Goal: Ask a question: Seek information or help from site administrators or community

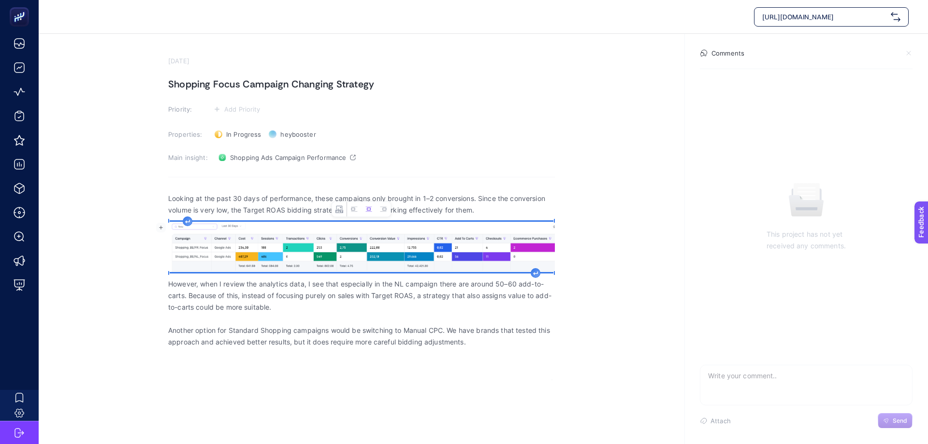
click at [214, 257] on img "Rich Text Editor. Editing area: main" at bounding box center [361, 247] width 386 height 50
click at [330, 310] on p "However, when I review the analytics data, I see that especially in the NL camp…" at bounding box center [361, 295] width 386 height 35
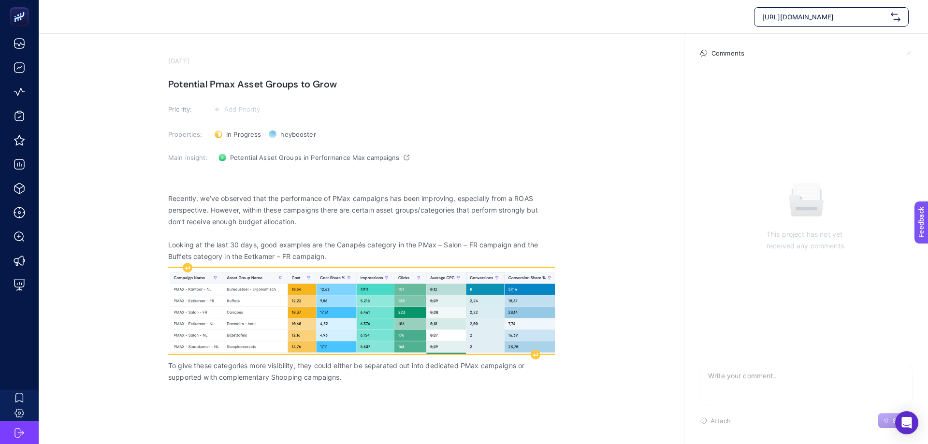
click at [458, 314] on img "Rich Text Editor. Editing area: main" at bounding box center [361, 311] width 386 height 86
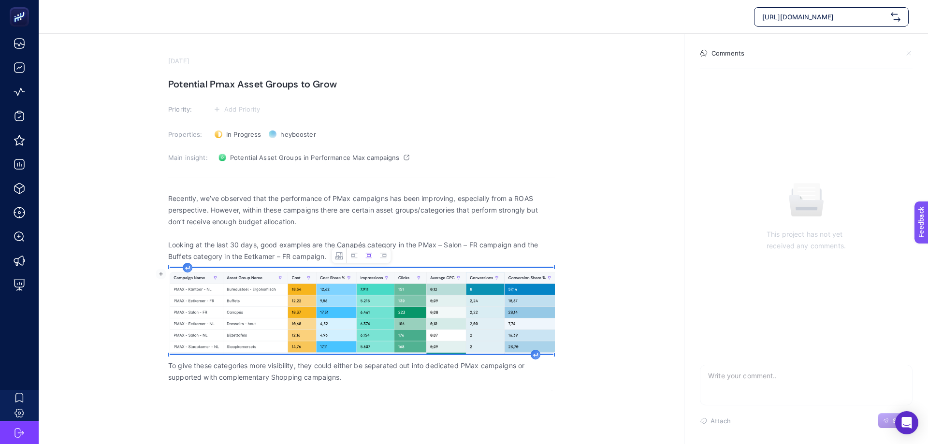
click at [458, 314] on img "Rich Text Editor. Editing area: main" at bounding box center [361, 311] width 386 height 86
click at [674, 306] on section "September 2, 2025 Potential Pmax Asset Groups to Grow Priority: Add Priority Pr…" at bounding box center [483, 208] width 889 height 349
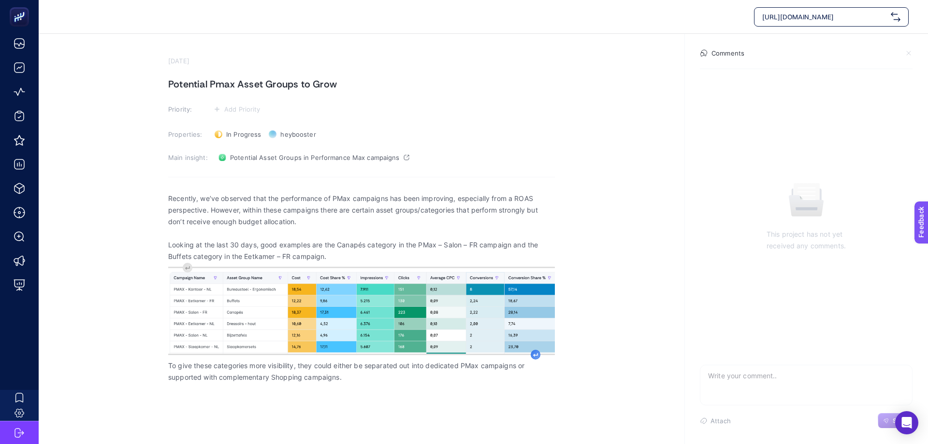
click at [533, 352] on div "Rich Text Editor. Editing area: main" at bounding box center [535, 355] width 10 height 10
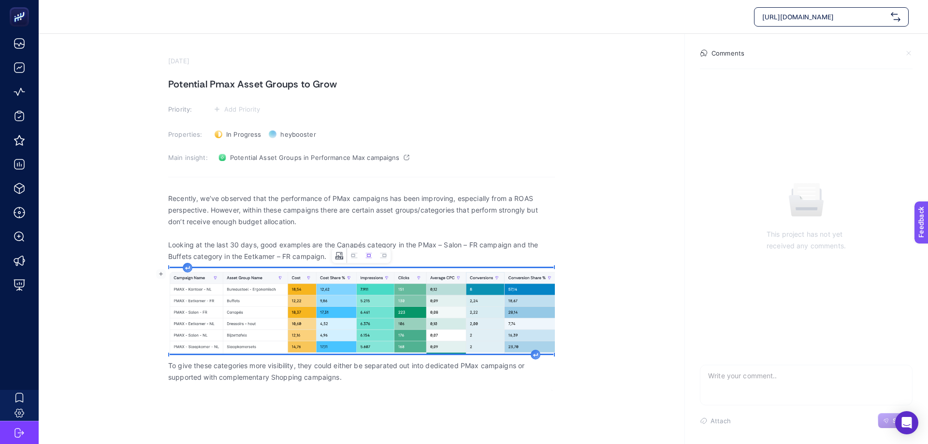
click at [339, 256] on icon "Image toolbar" at bounding box center [339, 256] width 8 height 8
click at [429, 249] on icon "button" at bounding box center [429, 250] width 6 height 6
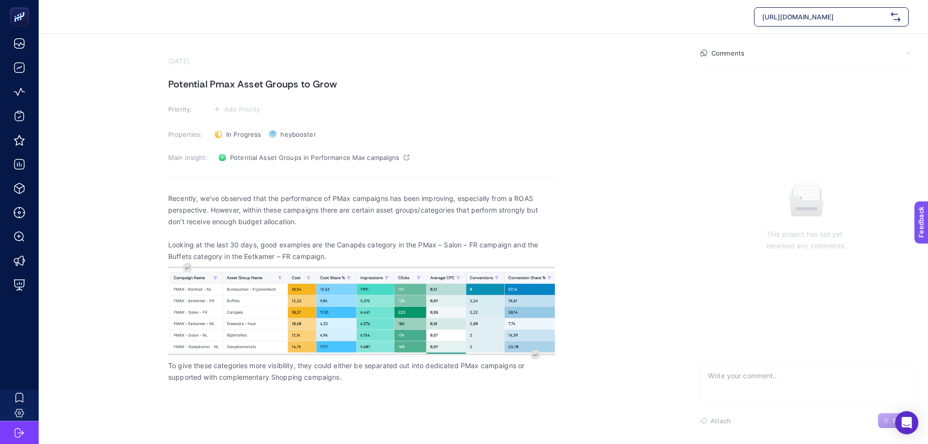
click at [103, 284] on section "September 2, 2025 Potential Pmax Asset Groups to Grow Priority: Add Priority Pr…" at bounding box center [483, 208] width 889 height 349
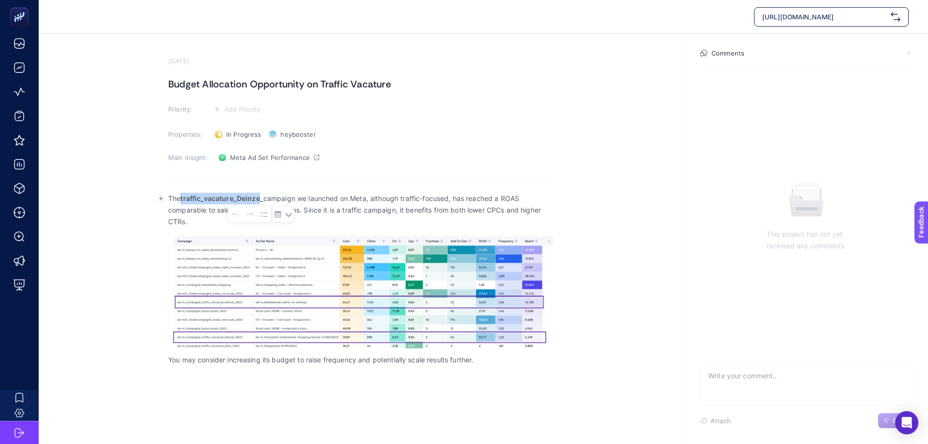
drag, startPoint x: 184, startPoint y: 198, endPoint x: 262, endPoint y: 198, distance: 78.7
click at [262, 198] on strong "traffic_vacature_Deinze_" at bounding box center [221, 198] width 83 height 8
copy strong "traffic_vacature_Deinze"
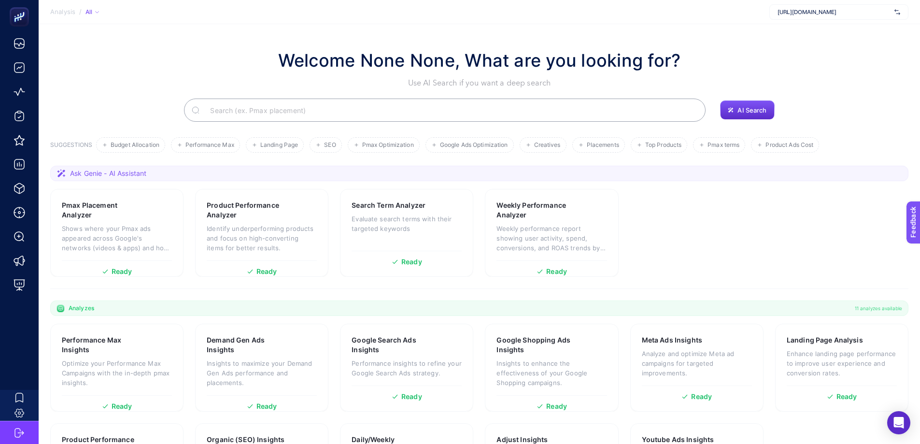
click at [119, 174] on span "Ask Genie - AI Assistant" at bounding box center [108, 174] width 76 height 10
click at [60, 171] on icon at bounding box center [62, 174] width 10 height 10
click at [435, 117] on input "Search" at bounding box center [450, 110] width 496 height 27
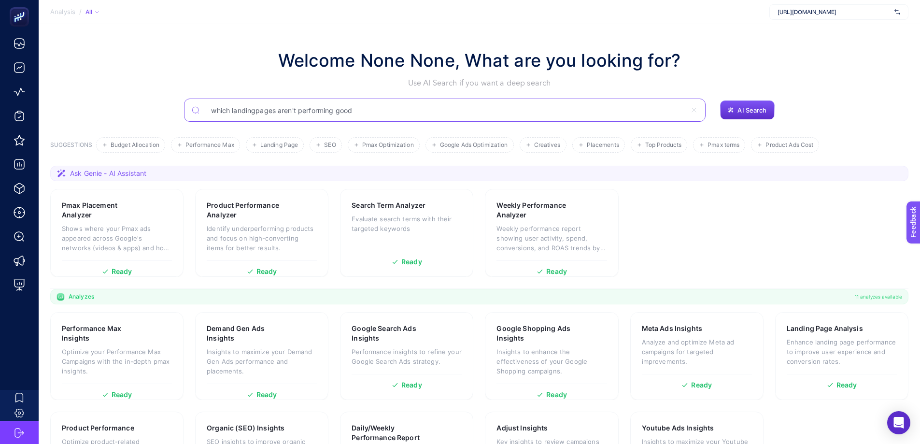
type input "which landingpages aren't performing good"
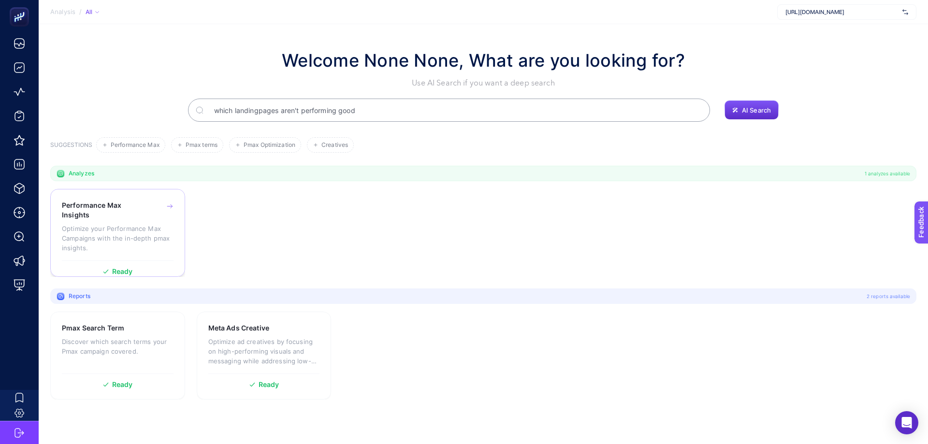
click at [129, 224] on p "Optimize your Performance Max Campaigns with the in-depth pmax insights." at bounding box center [118, 238] width 112 height 29
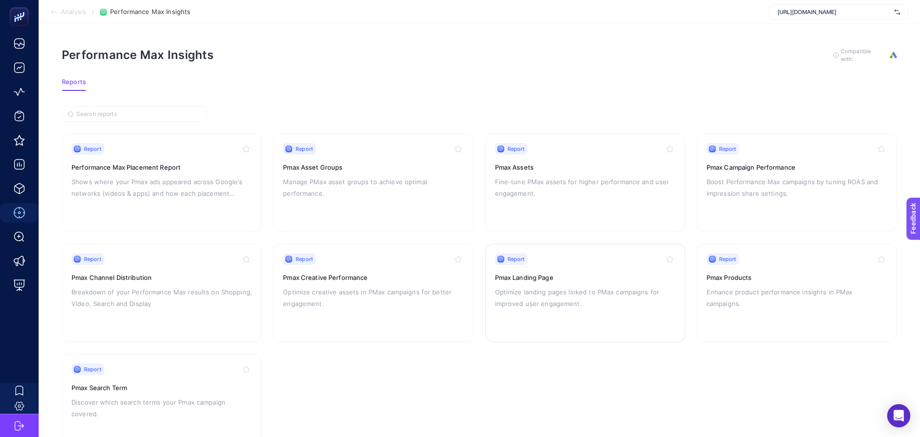
click at [590, 289] on p "Optimize landing pages linked to PMax campaigns for improved user engagement." at bounding box center [585, 297] width 181 height 23
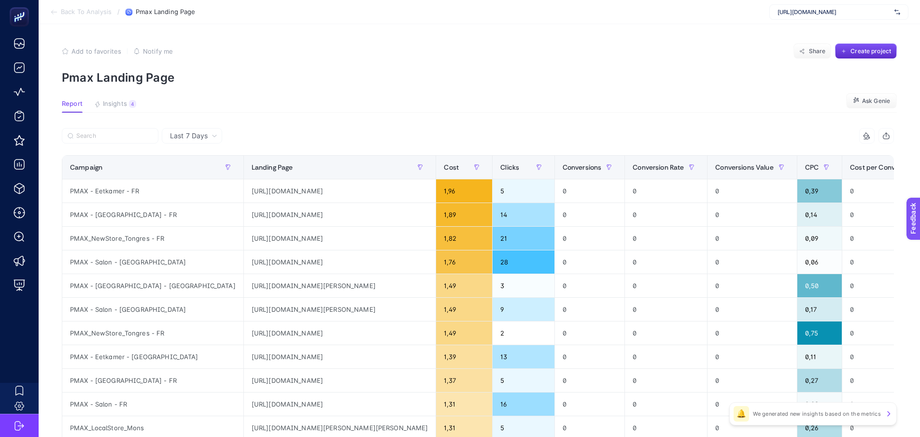
click at [192, 132] on span "Last 7 Days" at bounding box center [189, 136] width 38 height 10
click at [195, 170] on li "Last 30 Days" at bounding box center [192, 173] width 55 height 17
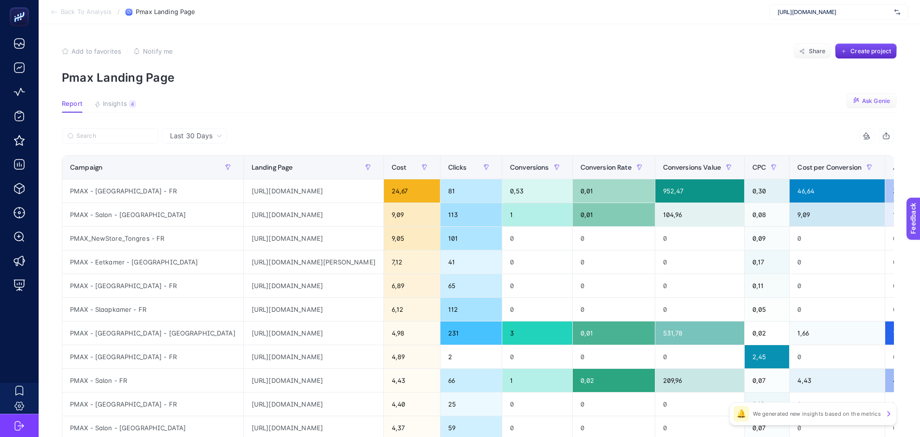
click at [876, 100] on span "Ask Genie" at bounding box center [876, 101] width 28 height 8
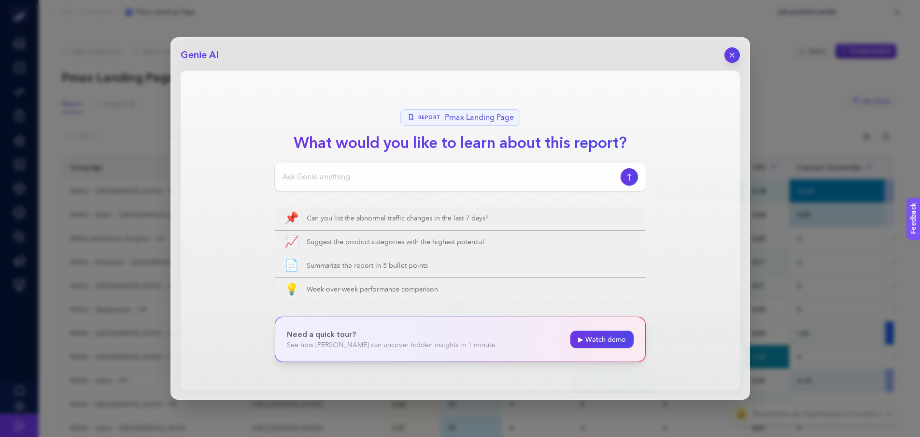
click at [378, 181] on input at bounding box center [450, 177] width 334 height 12
type input "which landingpages aren't working good enough"
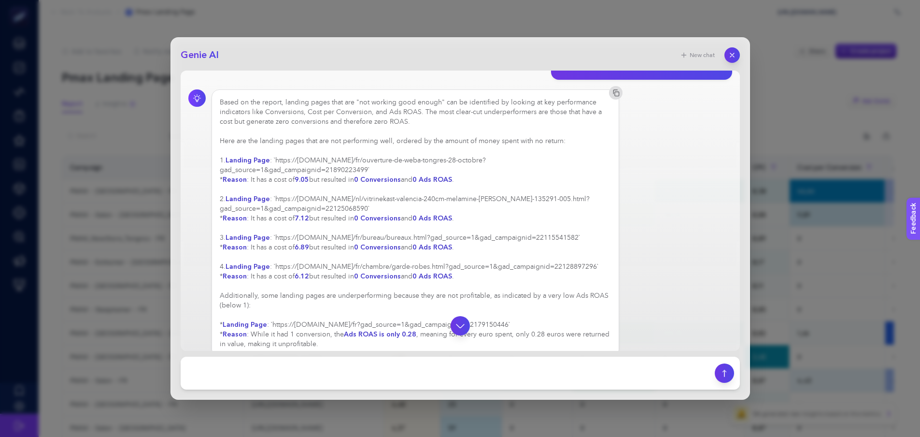
scroll to position [38, 0]
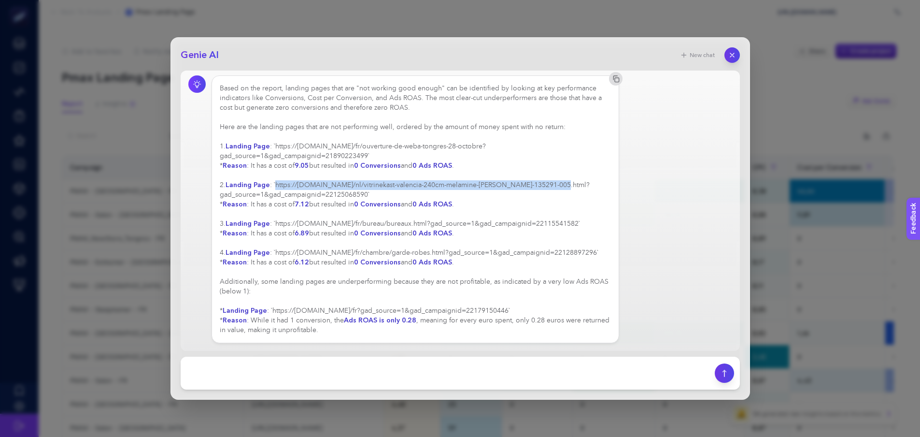
drag, startPoint x: 281, startPoint y: 186, endPoint x: 552, endPoint y: 187, distance: 271.0
click at [552, 187] on div "Based on the report, landing pages that are "not working good enough" can be id…" at bounding box center [416, 209] width 392 height 251
copy div "https://www.weba.be/nl/vitrinekast-valencia-240cm-melamine-lichte-eik-135291-00…"
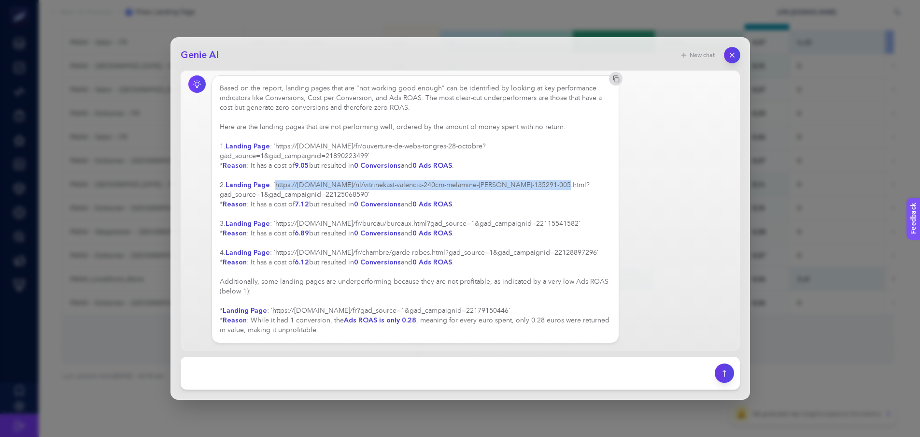
click at [732, 57] on icon "button" at bounding box center [732, 55] width 8 height 8
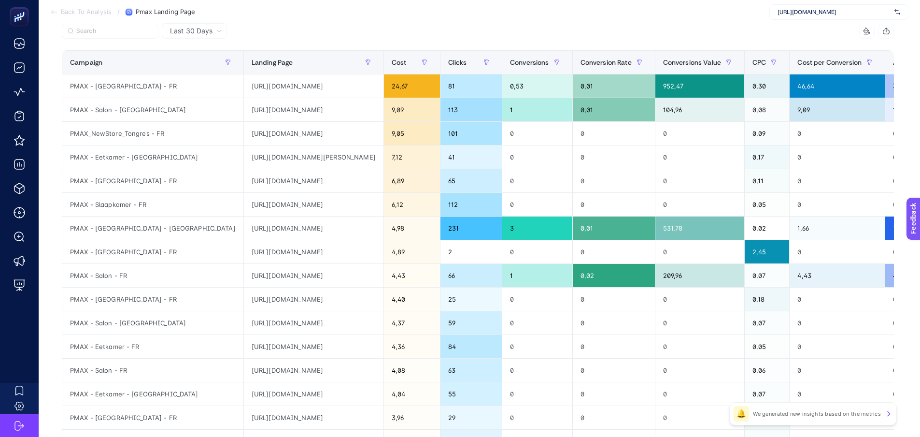
scroll to position [0, 0]
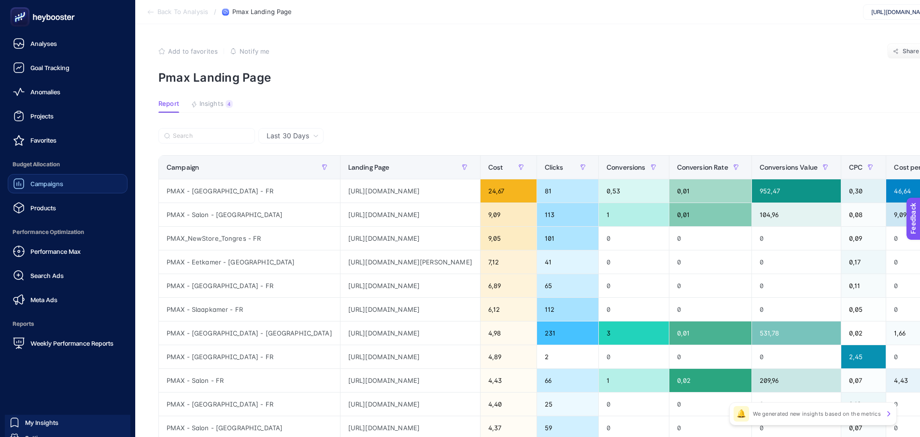
click at [39, 189] on link "Campaigns" at bounding box center [68, 183] width 120 height 19
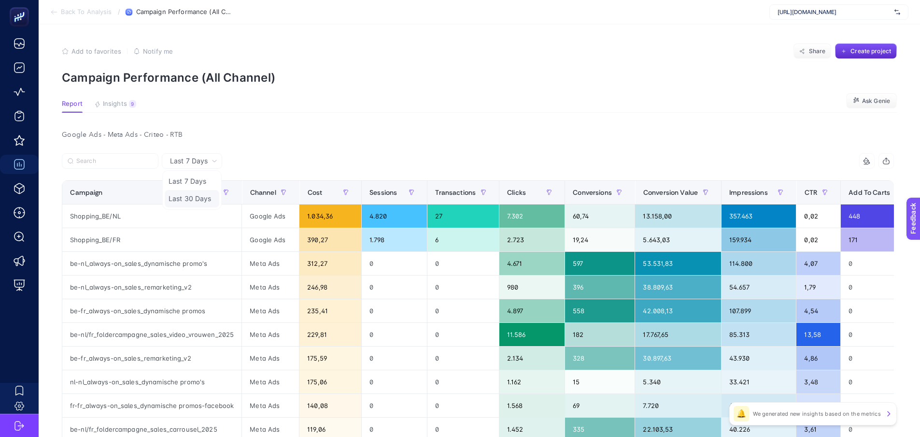
click at [198, 199] on li "Last 30 Days" at bounding box center [192, 198] width 55 height 17
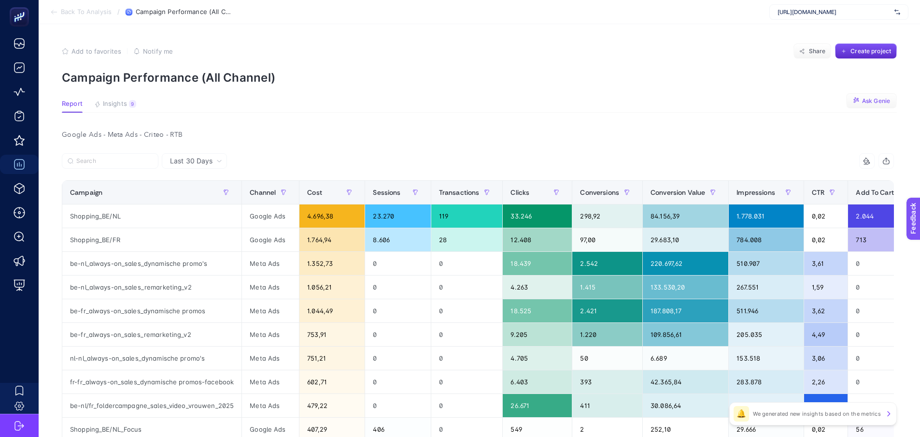
click at [860, 102] on icon "button" at bounding box center [856, 100] width 7 height 7
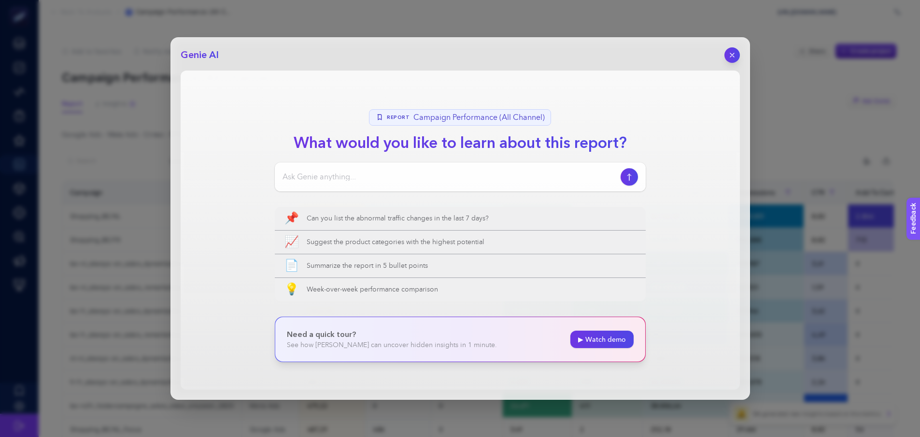
click at [383, 176] on input at bounding box center [450, 177] width 334 height 12
type input "which campaign should we pause and which campaign needs extra budget"
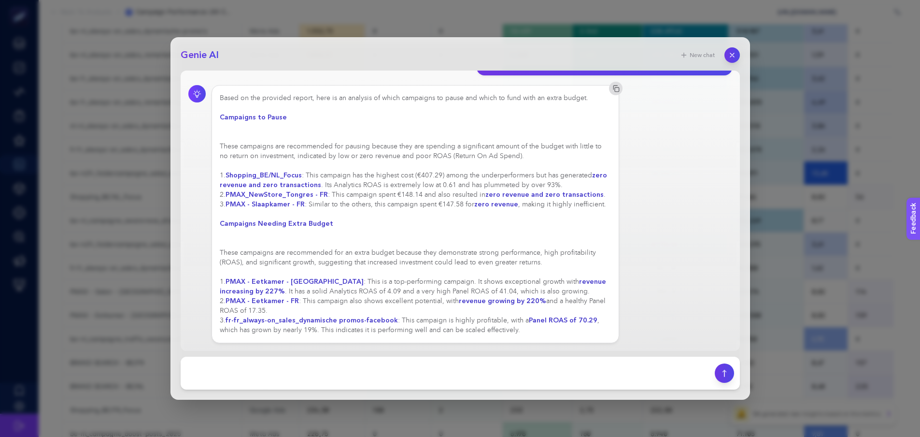
scroll to position [242, 0]
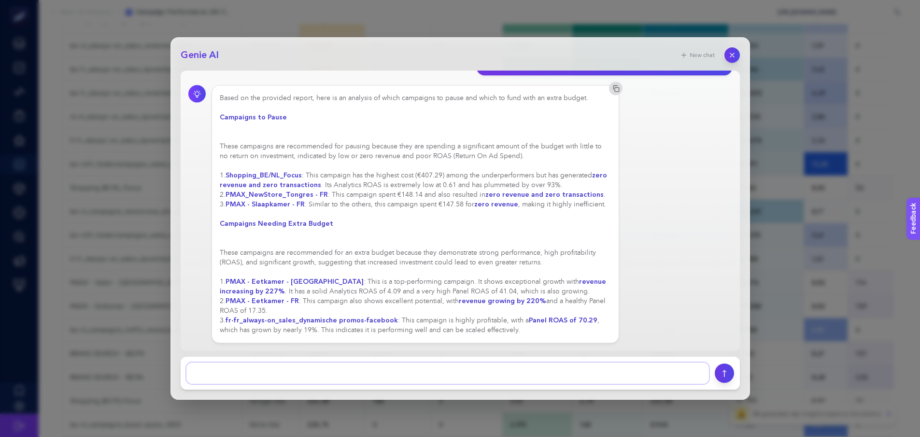
click at [330, 366] on textarea at bounding box center [447, 372] width 523 height 21
type textarea "ok but if the original roas was peanuts it is easier to have +200%. So is it re…"
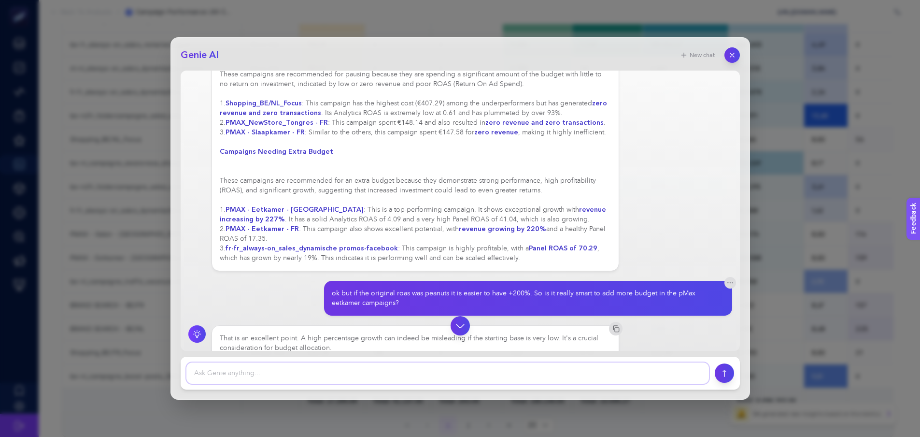
scroll to position [70, 0]
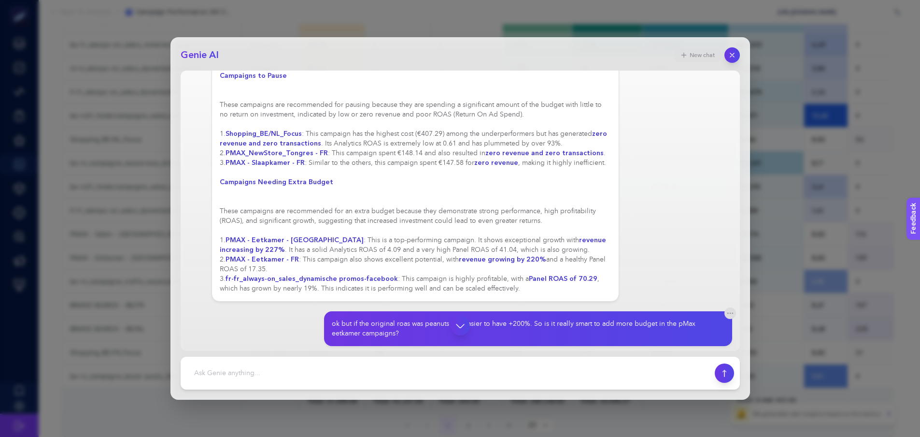
click at [698, 57] on button "New chat" at bounding box center [697, 55] width 46 height 14
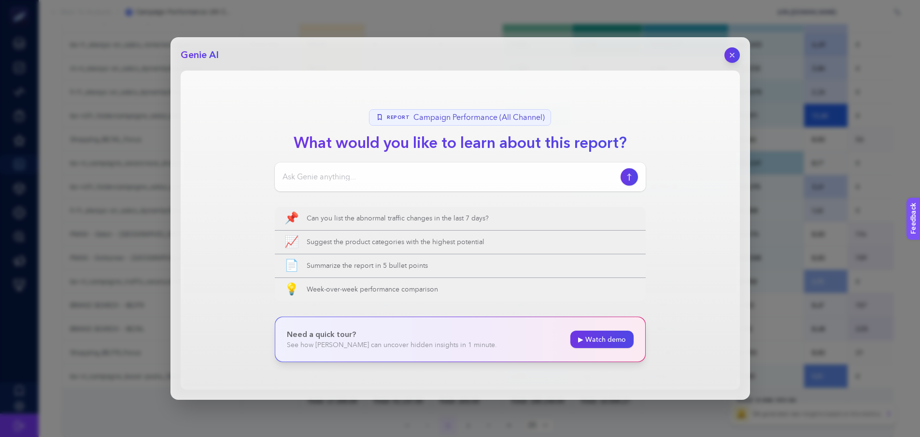
click at [485, 176] on input at bounding box center [450, 177] width 334 height 12
type input "I"
type input "What would be the quick wins if you see the performance of our campaigns"
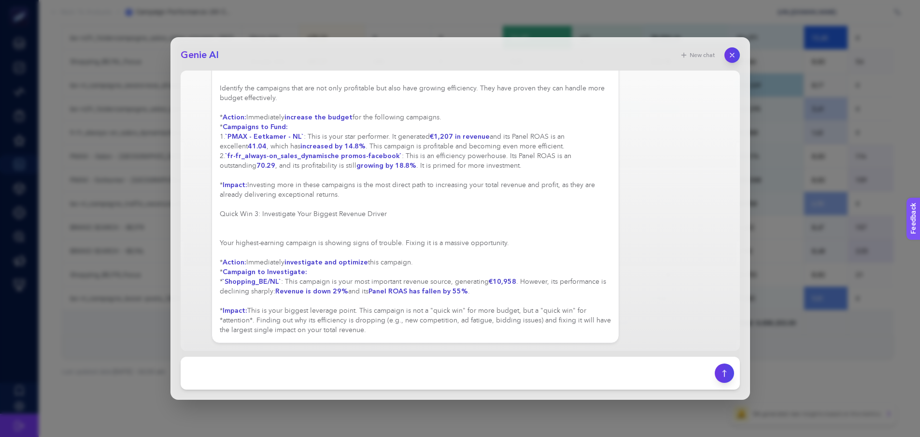
scroll to position [241, 0]
click at [464, 375] on textarea at bounding box center [447, 372] width 523 height 21
type textarea "OK, august is always a calm period with less sales. So -29% in revenue is norma…"
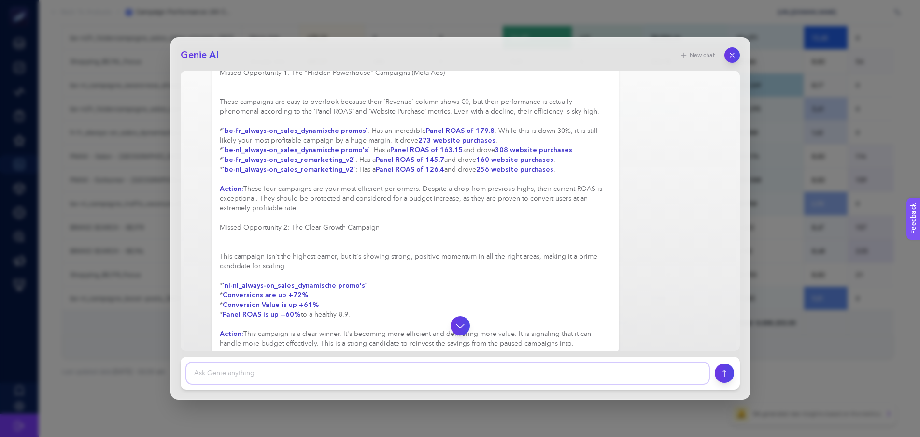
scroll to position [677, 0]
type textarea "About the campaigns you mention as powerhouses, this is all meta data. Why can'…"
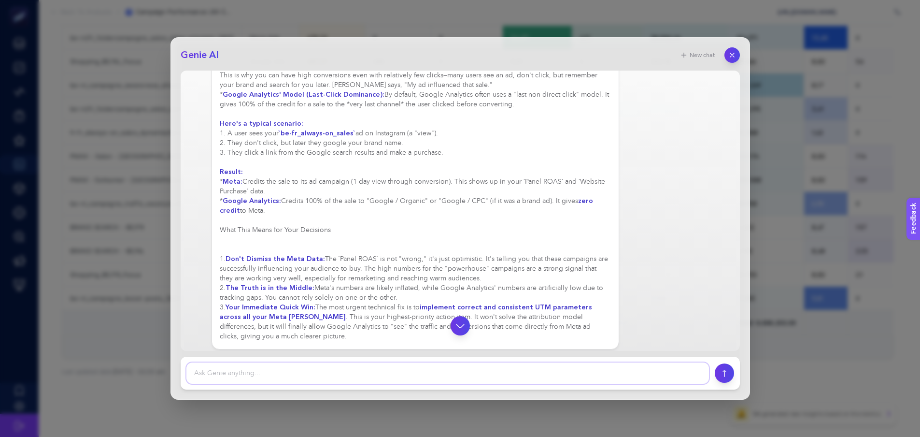
scroll to position [1329, 0]
click at [732, 57] on icon "button" at bounding box center [732, 55] width 8 height 8
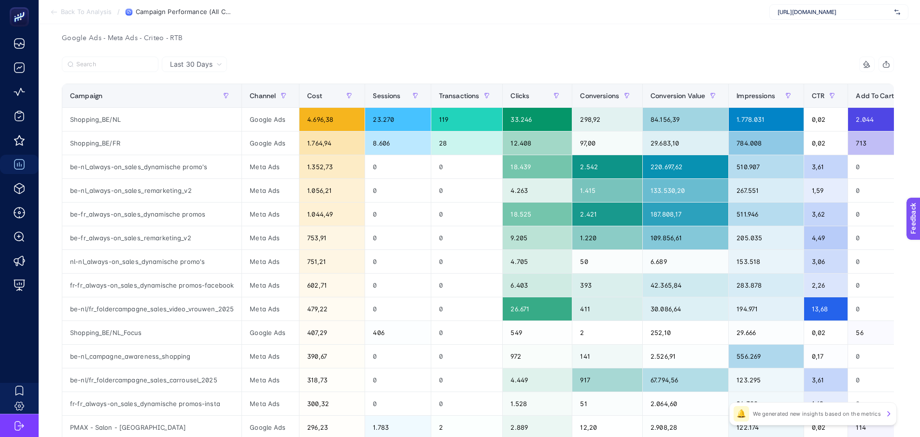
scroll to position [290, 0]
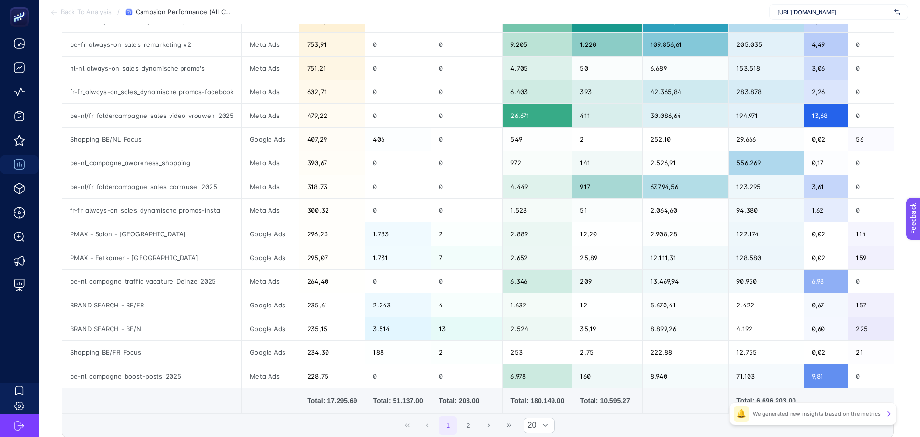
drag, startPoint x: 511, startPoint y: 417, endPoint x: 543, endPoint y: 416, distance: 31.9
click at [692, 413] on div "Campaign Channel Cost Sessions Transactions Clicks Conversions Conversion Value…" at bounding box center [478, 151] width 832 height 523
drag, startPoint x: 533, startPoint y: 418, endPoint x: 543, endPoint y: 418, distance: 9.2
click at [543, 418] on div "1 2 20" at bounding box center [477, 425] width 831 height 23
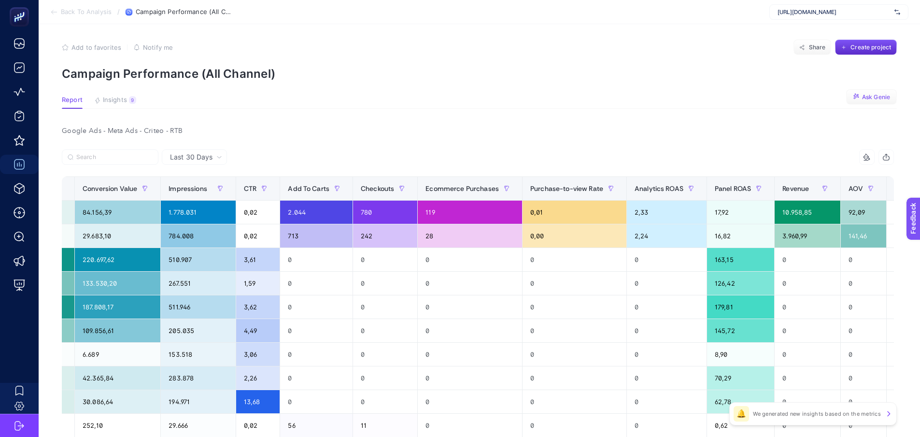
scroll to position [0, 0]
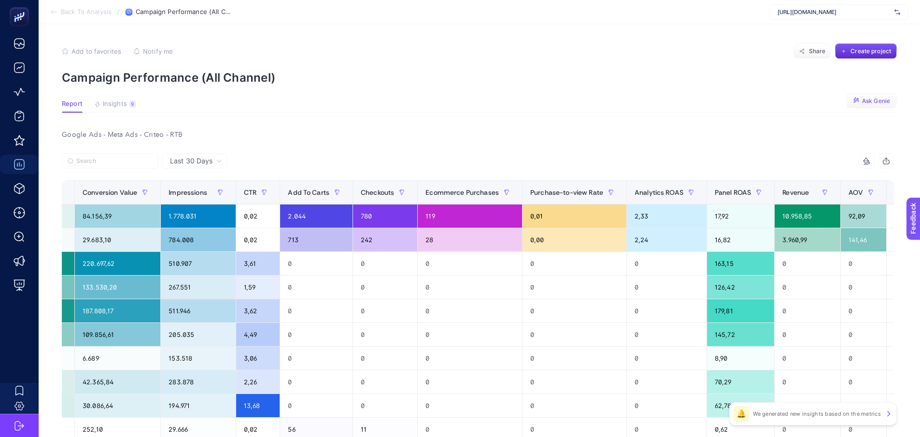
click at [874, 103] on span "Ask Genie" at bounding box center [876, 101] width 28 height 8
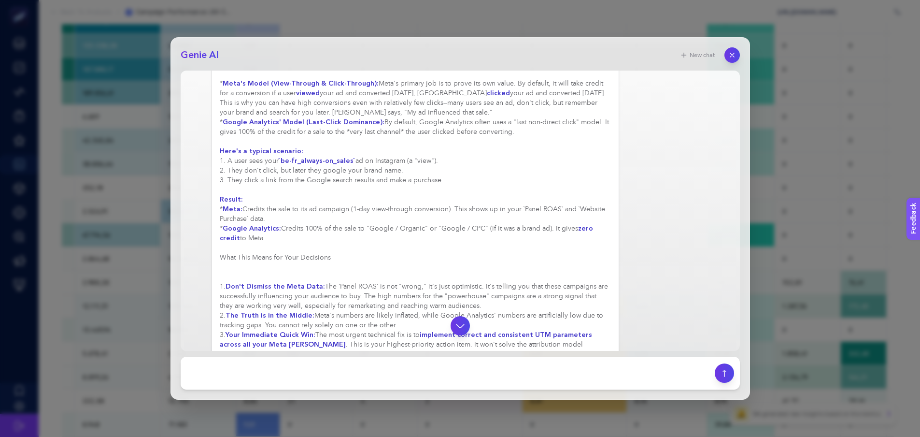
scroll to position [1329, 0]
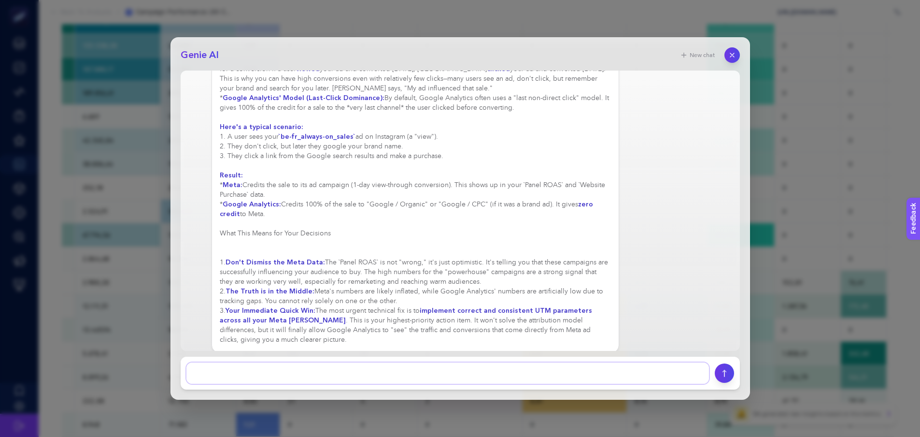
click at [329, 371] on textarea at bounding box center [447, 372] width 523 height 21
type textarea "I"
type textarea "Our campaigns in meta mention facebook as a source and not meta. is that the re…"
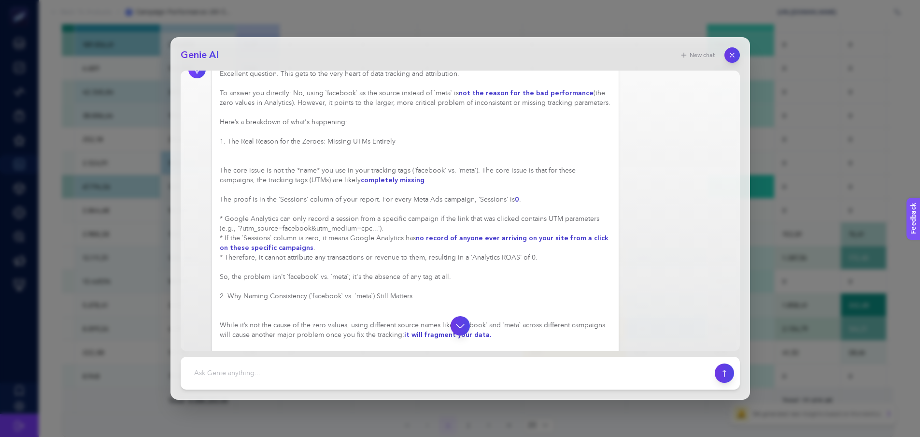
scroll to position [1668, 0]
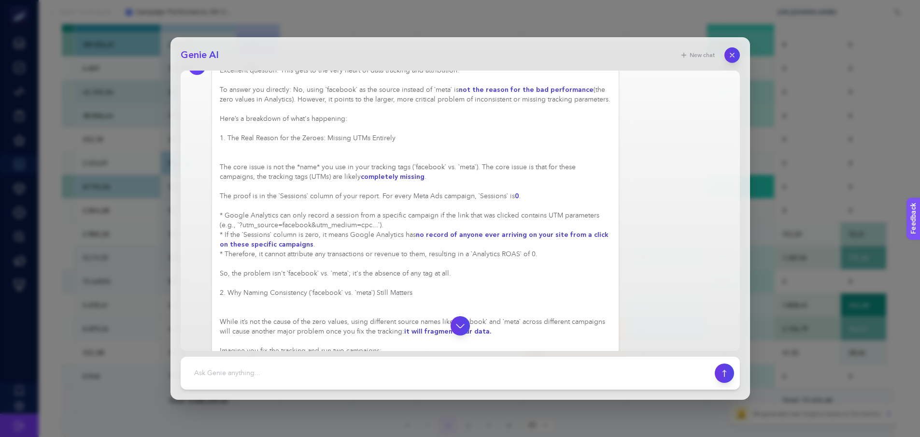
drag, startPoint x: 239, startPoint y: 216, endPoint x: 369, endPoint y: 217, distance: 130.0
click at [369, 217] on div "Excellent question. This gets to the very heart of data tracking and attributio…" at bounding box center [416, 336] width 392 height 541
drag, startPoint x: 374, startPoint y: 216, endPoint x: 311, endPoint y: 216, distance: 63.8
click at [318, 216] on div "Excellent question. This gets to the very heart of data tracking and attributio…" at bounding box center [416, 336] width 392 height 541
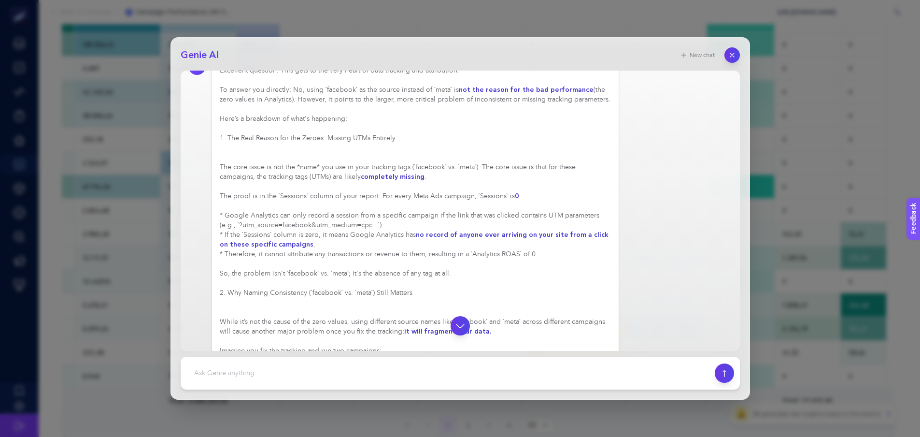
drag, startPoint x: 294, startPoint y: 219, endPoint x: 268, endPoint y: 225, distance: 26.4
click at [293, 219] on div "Excellent question. This gets to the very heart of data tracking and attributio…" at bounding box center [416, 336] width 392 height 541
drag, startPoint x: 240, startPoint y: 214, endPoint x: 302, endPoint y: 214, distance: 62.3
click at [302, 214] on div "Excellent question. This gets to the very heart of data tracking and attributio…" at bounding box center [416, 341] width 392 height 551
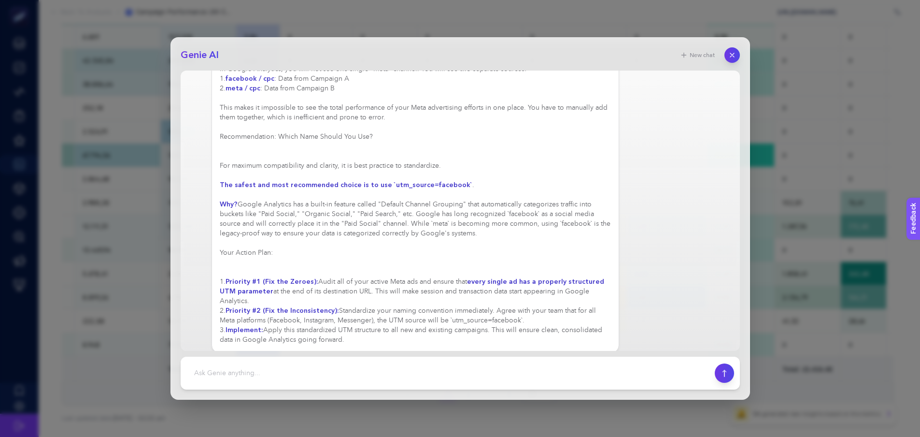
scroll to position [338, 0]
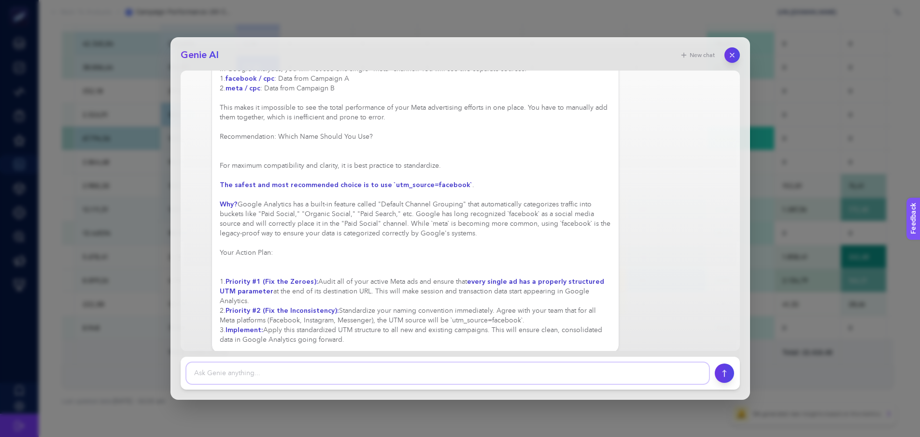
click at [341, 363] on textarea at bounding box center [447, 372] width 523 height 21
type textarea "I checked a meta campaign and the link has a good UTM, still I don't see any se…"
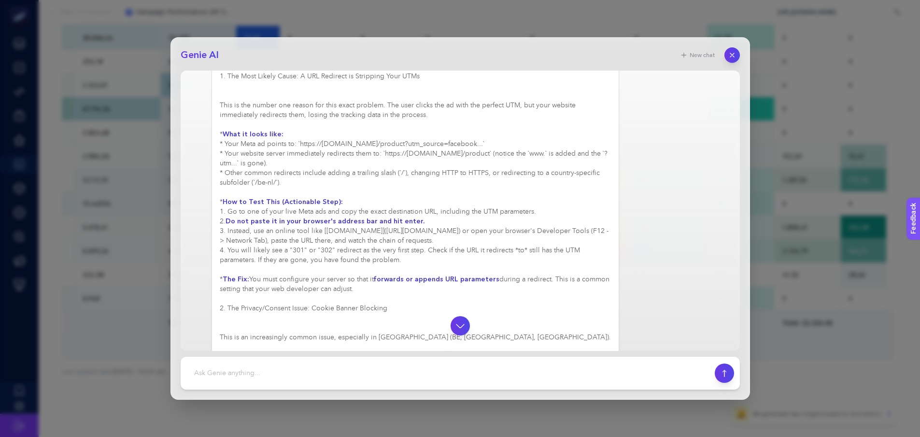
scroll to position [2233, 0]
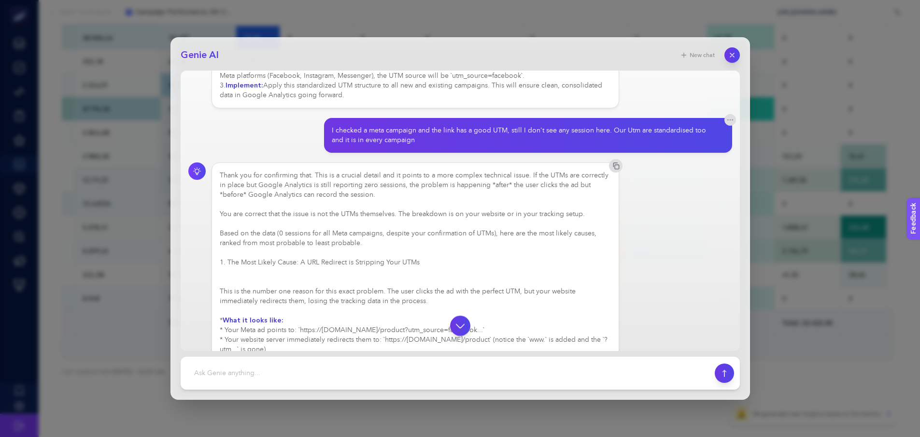
click at [457, 326] on icon "button" at bounding box center [460, 325] width 12 height 12
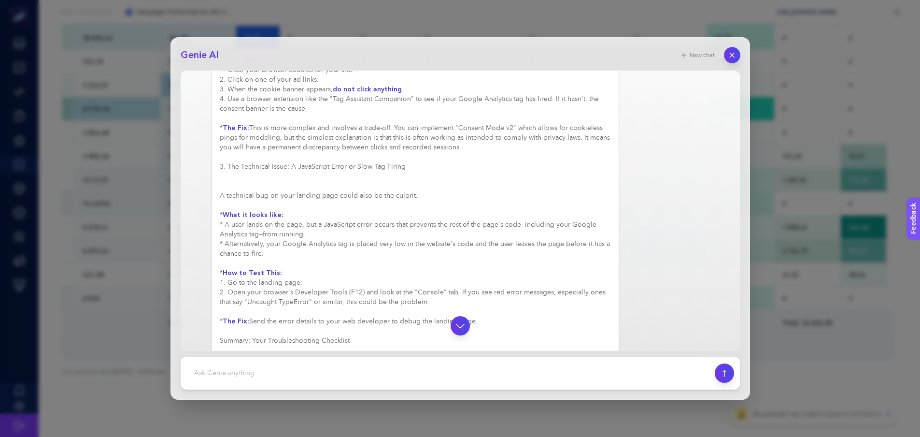
scroll to position [2861, 0]
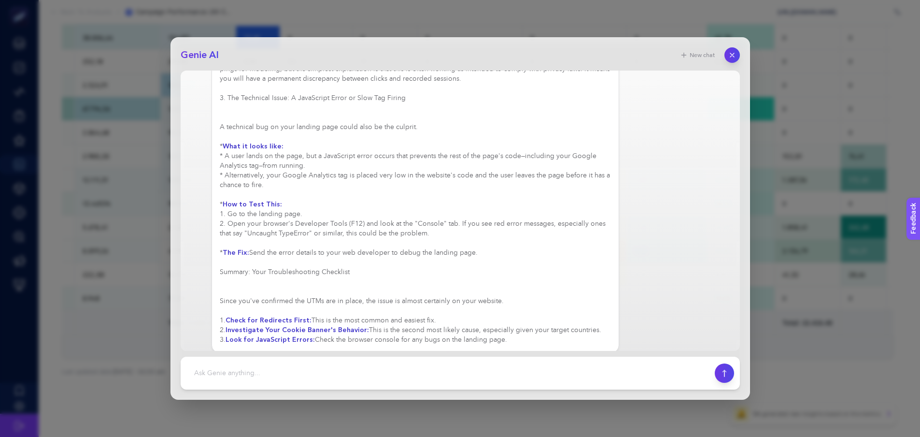
click at [735, 51] on icon "button" at bounding box center [733, 55] width 8 height 8
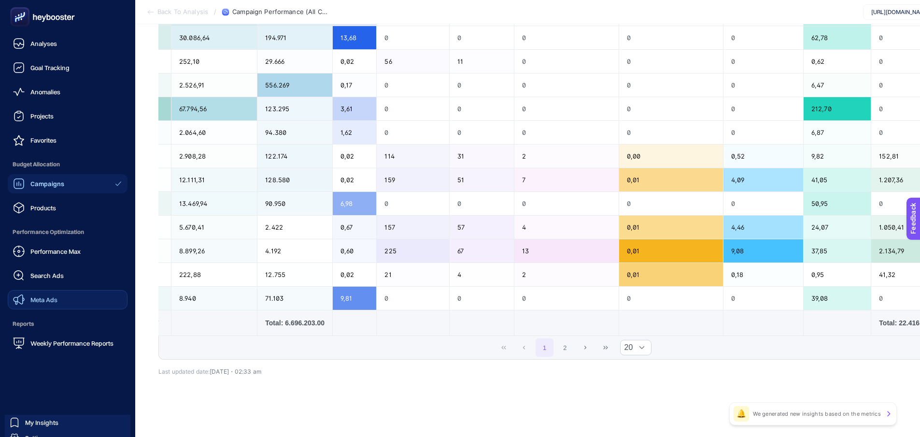
click at [42, 302] on span "Meta Ads" at bounding box center [43, 300] width 27 height 8
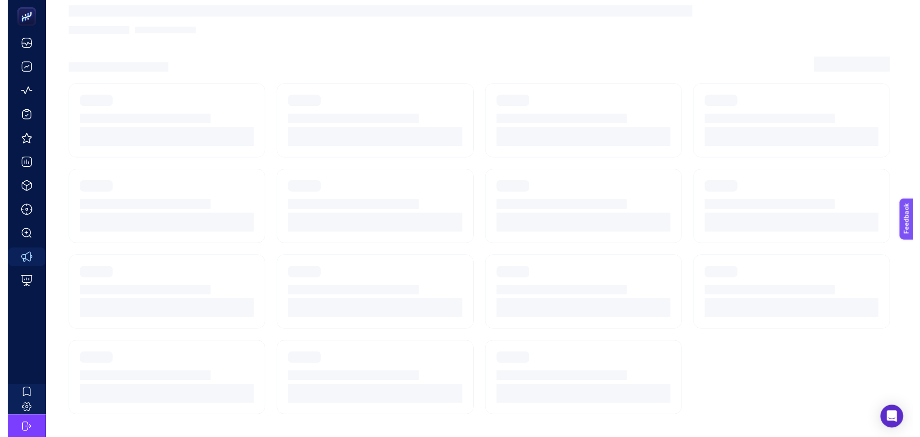
scroll to position [37, 0]
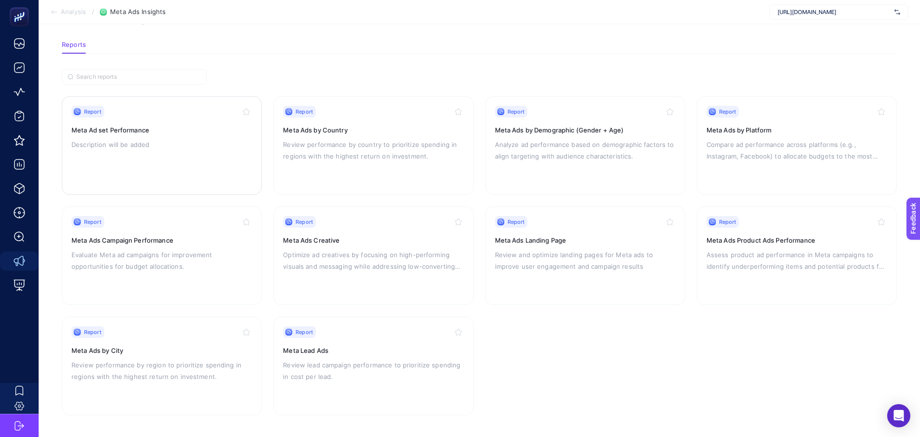
click at [128, 134] on div "Report Meta Ad set Performance Description will be added" at bounding box center [162, 145] width 181 height 79
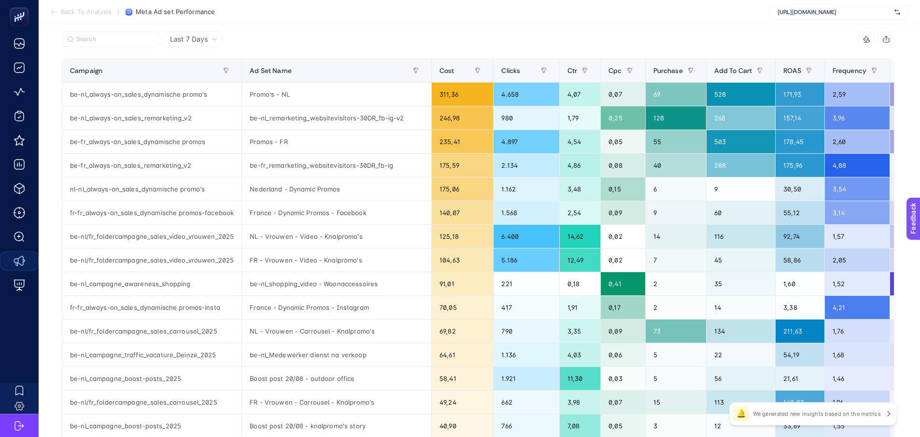
scroll to position [97, 4]
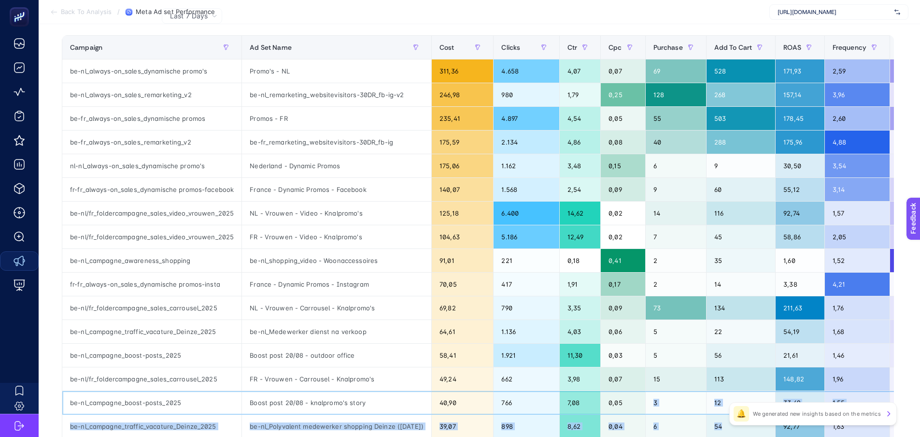
drag, startPoint x: 645, startPoint y: 436, endPoint x: 714, endPoint y: 439, distance: 69.1
click at [714, 317] on html "Back To Analysis / Meta Ad set Performance https://www.weba.be Add to favorites…" at bounding box center [460, 98] width 920 height 437
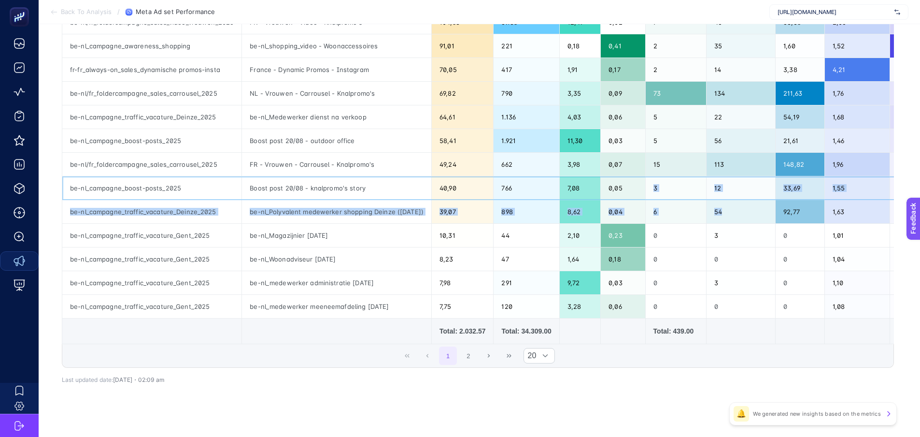
scroll to position [346, 4]
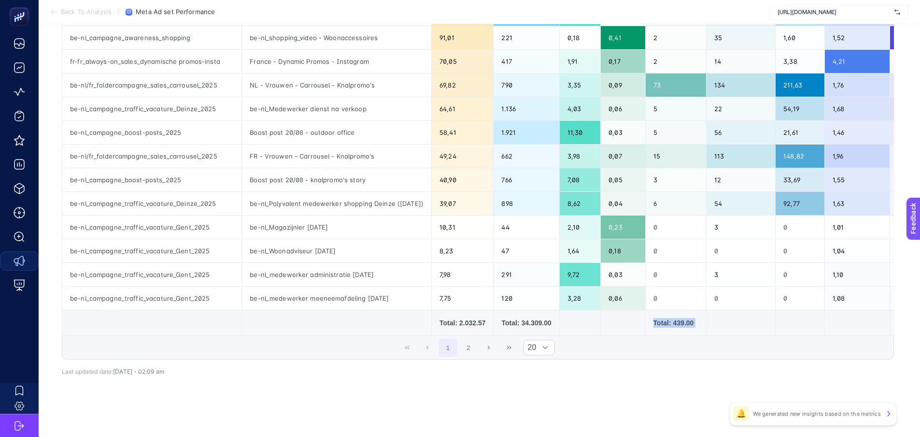
drag, startPoint x: 581, startPoint y: 330, endPoint x: 637, endPoint y: 338, distance: 56.6
click at [637, 338] on div "9 items selected Campaign Ad Set Name Cost Clicks Ctr Cpc Purchase Add To Cart …" at bounding box center [478, 72] width 832 height 574
click at [634, 329] on td at bounding box center [623, 323] width 44 height 26
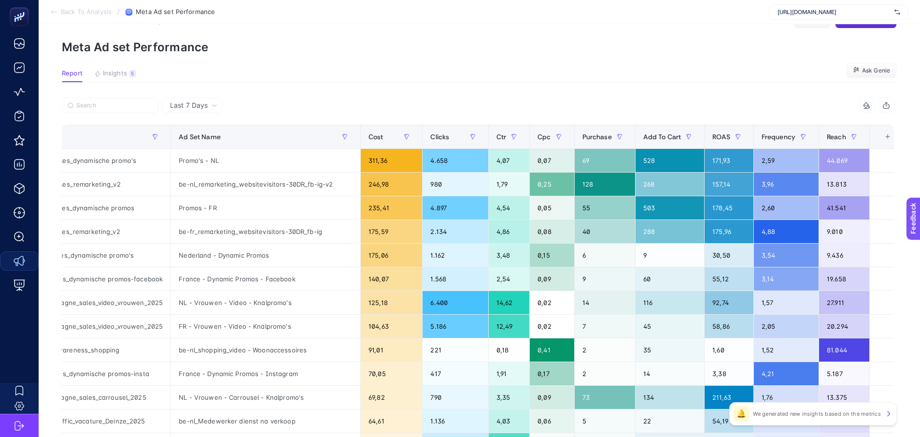
scroll to position [8, 4]
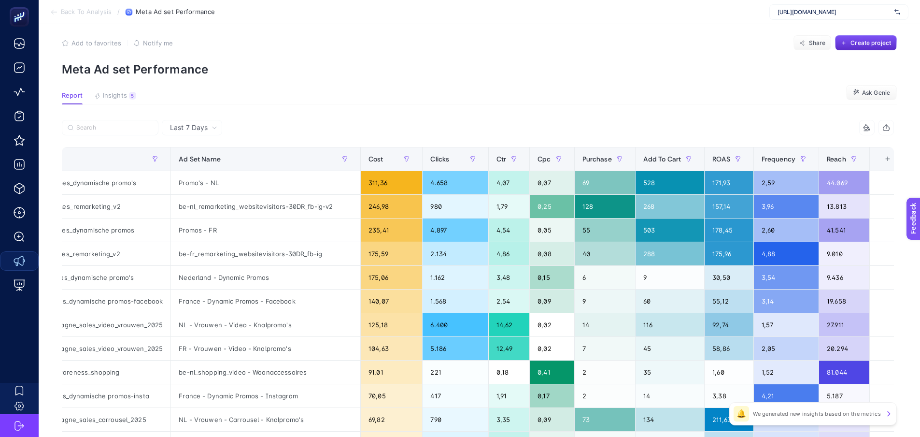
click at [879, 163] on div "+" at bounding box center [888, 159] width 18 height 8
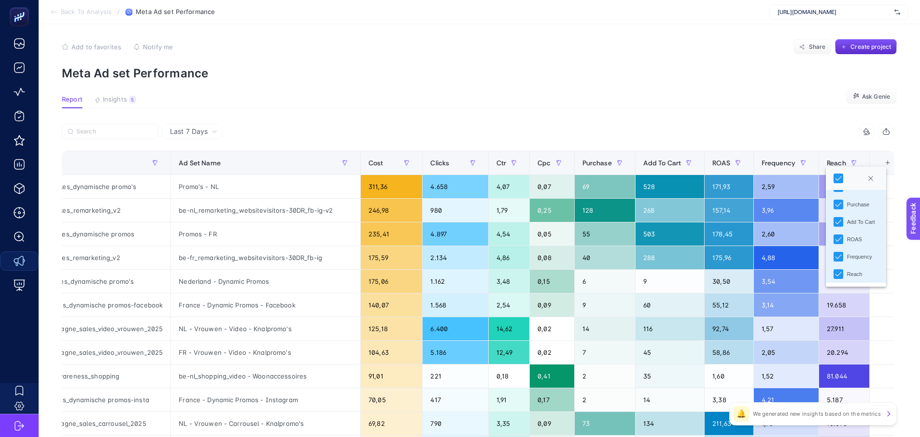
scroll to position [0, 4]
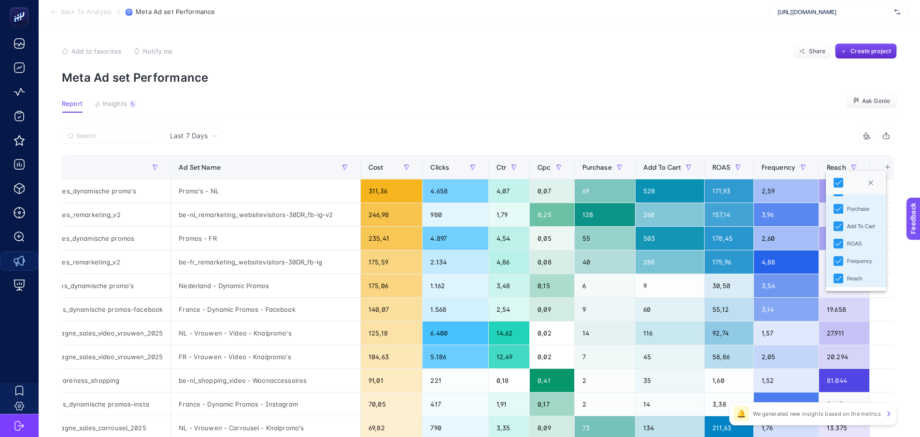
click at [657, 114] on article "Add to favorites false Notify me Share Create project Meta Ad set Performance R…" at bounding box center [480, 401] width 882 height 755
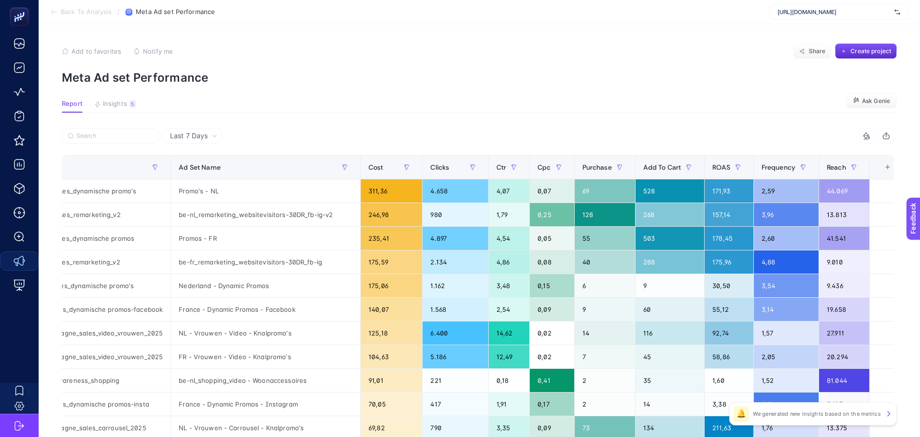
click at [516, 114] on article "Add to favorites false Notify me Share Create project Meta Ad set Performance R…" at bounding box center [480, 401] width 882 height 755
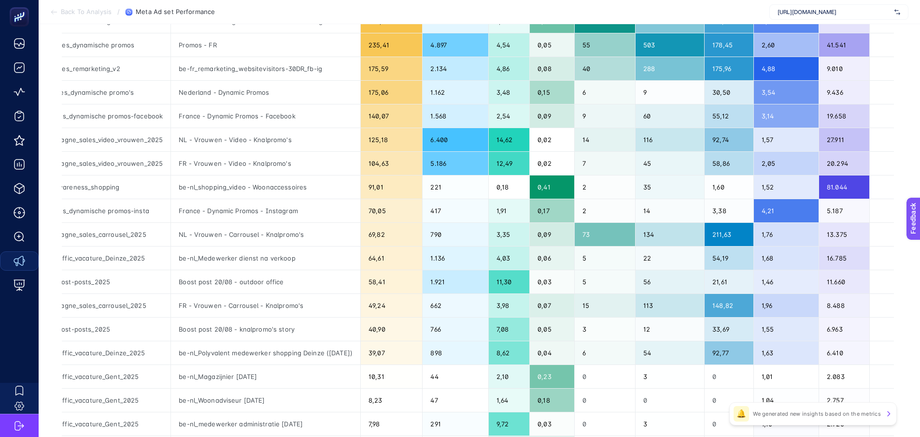
scroll to position [242, 4]
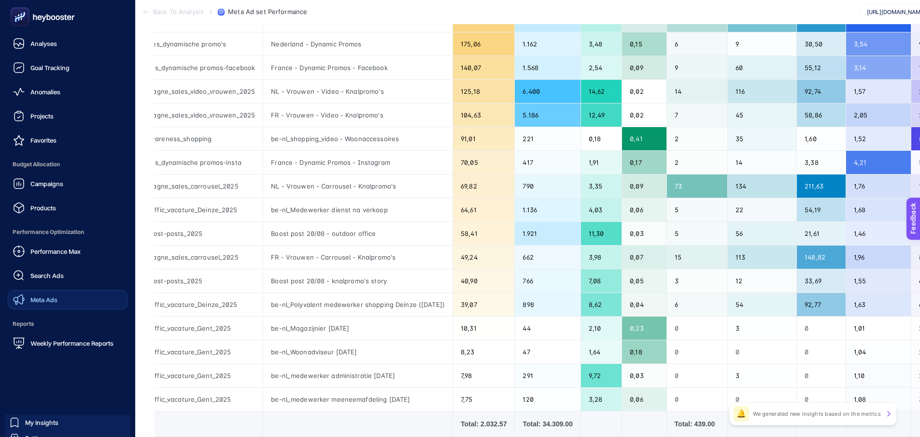
click at [33, 22] on icon at bounding box center [43, 16] width 70 height 19
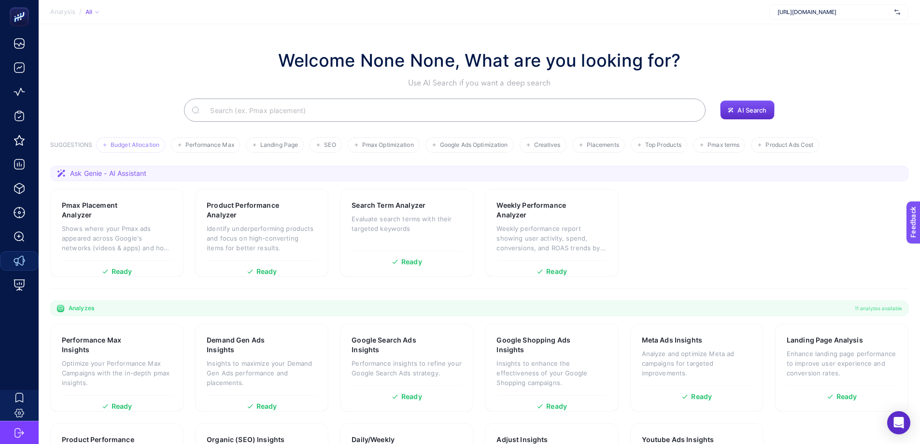
click at [171, 146] on li "Budget Allocation" at bounding box center [205, 144] width 69 height 15
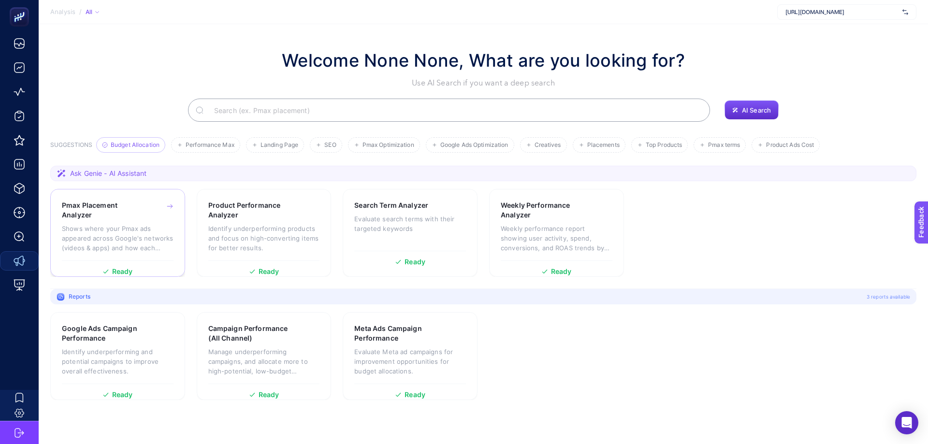
click at [113, 238] on p "Shows where your Pmax ads appeared across Google's networks (videos & apps) and…" at bounding box center [118, 238] width 112 height 29
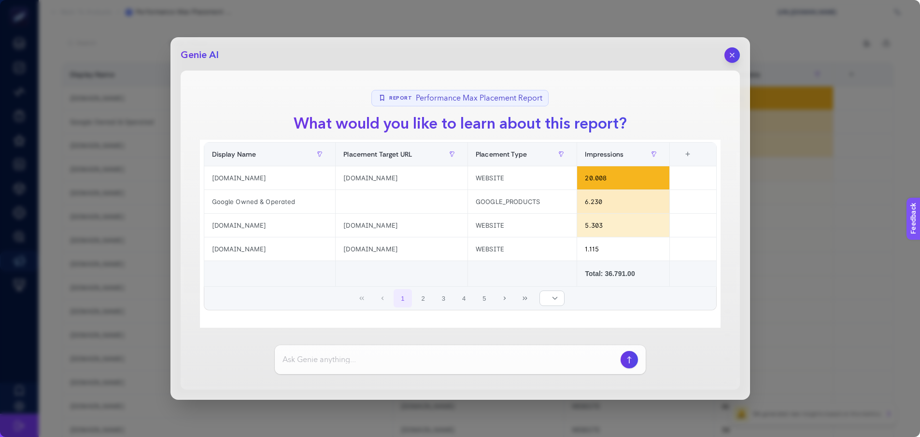
scroll to position [97, 0]
click at [731, 57] on icon "button" at bounding box center [732, 55] width 8 height 8
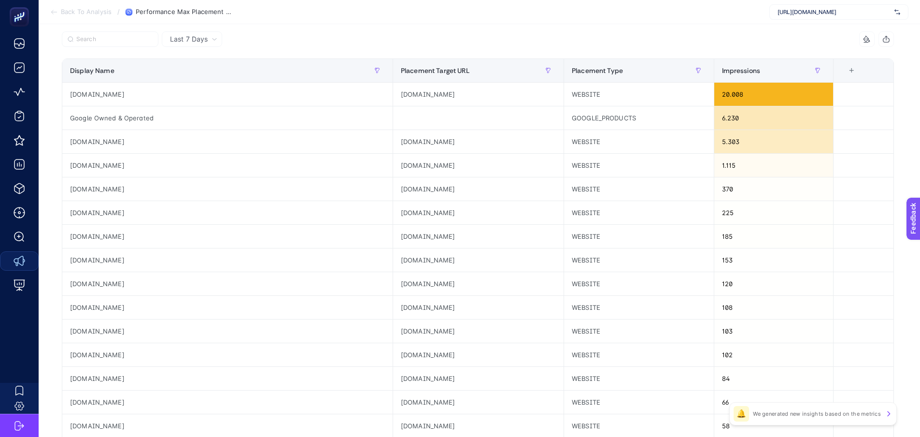
click at [861, 71] on div "+" at bounding box center [852, 71] width 18 height 8
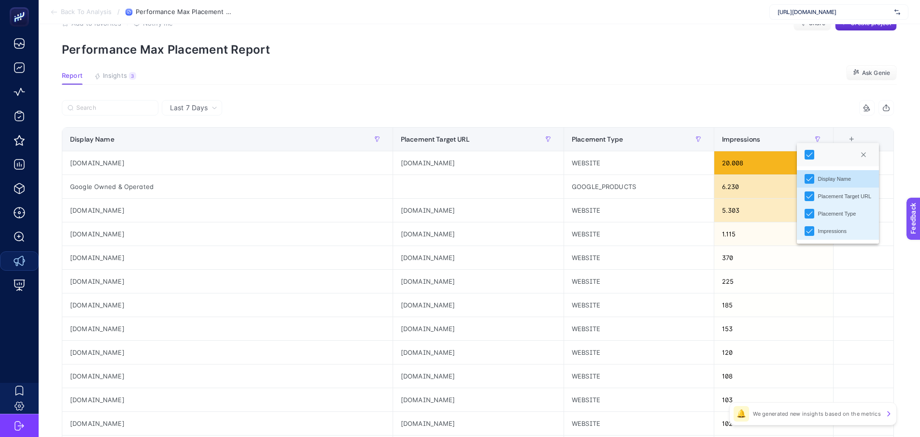
scroll to position [0, 0]
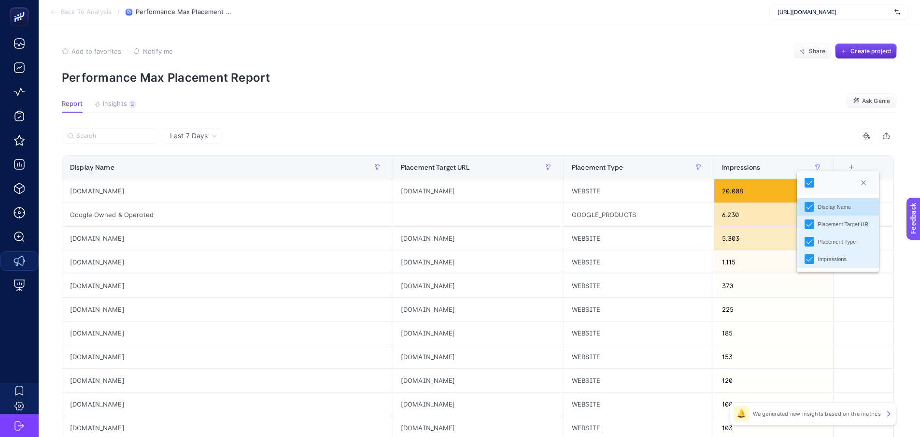
click at [598, 103] on section "Report Insights 3 We generated new insights based on the metrics Ask Genie" at bounding box center [479, 106] width 835 height 13
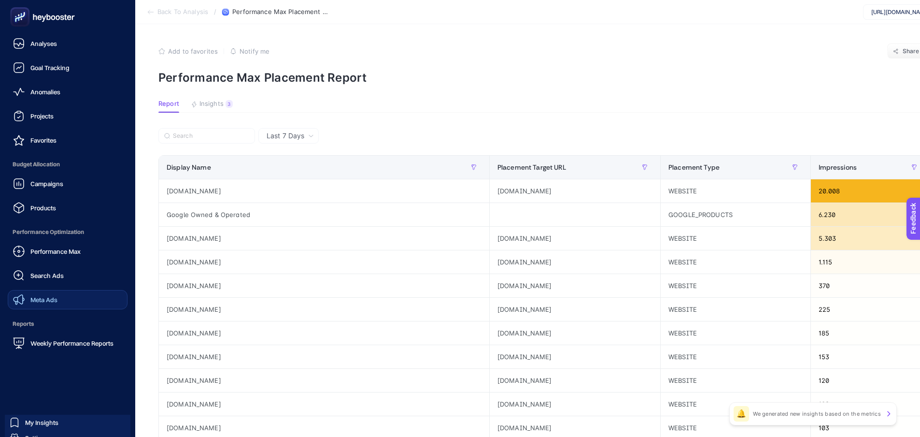
click at [56, 18] on icon at bounding box center [58, 17] width 4 height 5
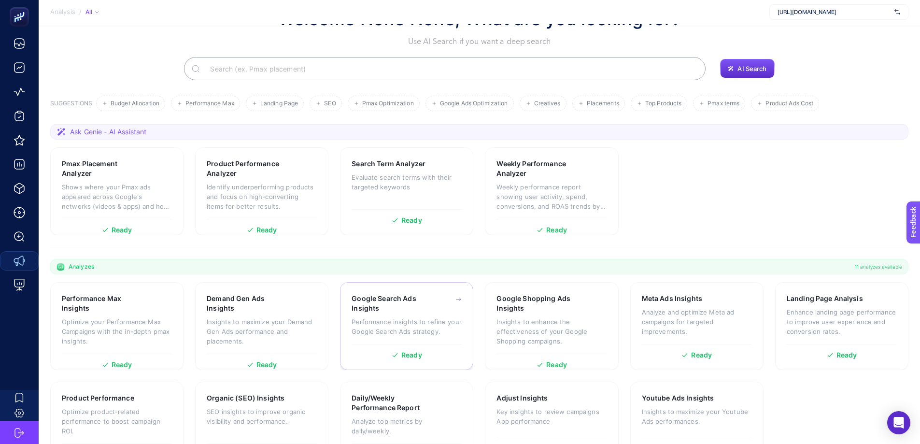
scroll to position [79, 0]
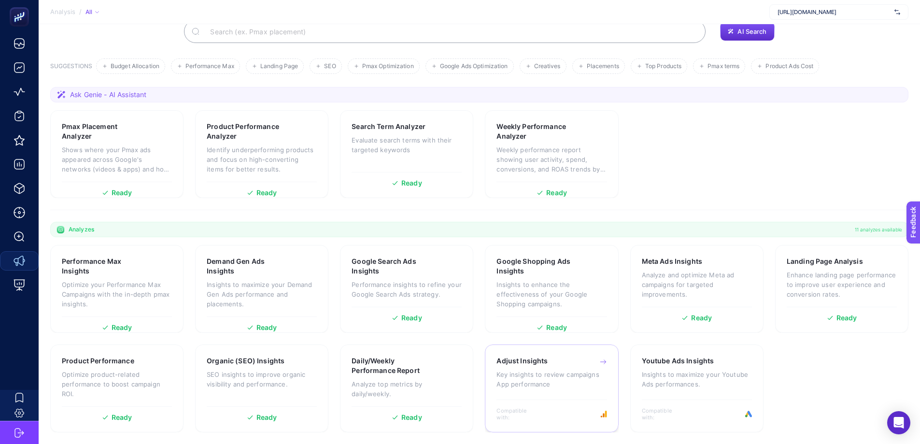
click at [583, 398] on div "Adjust Insights Key insights to review campaigns App performance" at bounding box center [552, 377] width 110 height 42
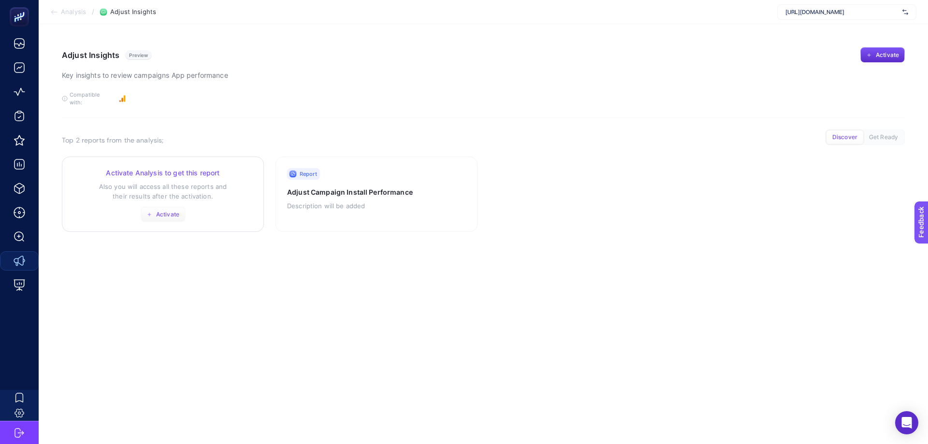
click at [155, 207] on button "Activate" at bounding box center [163, 214] width 45 height 15
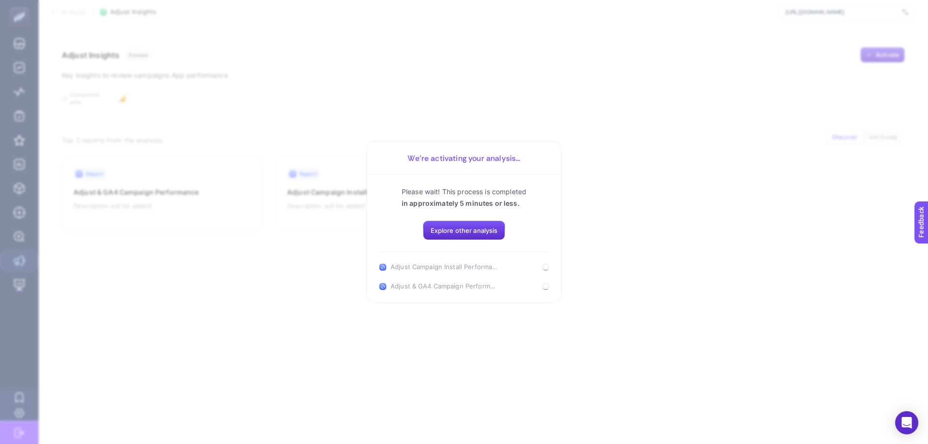
click at [305, 279] on section "We’re activating your analysis... Please wait! This process is completed in app…" at bounding box center [464, 222] width 928 height 444
click at [538, 268] on span "Try again" at bounding box center [535, 267] width 28 height 8
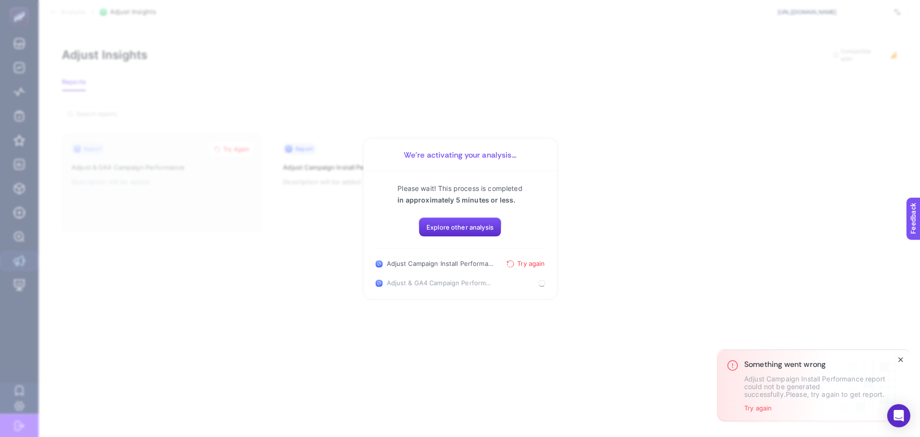
click at [757, 412] on div "Something went wrong Adjust Campaign Install Performance report could not be ge…" at bounding box center [806, 386] width 178 height 72
click at [905, 354] on button "Close" at bounding box center [901, 360] width 12 height 12
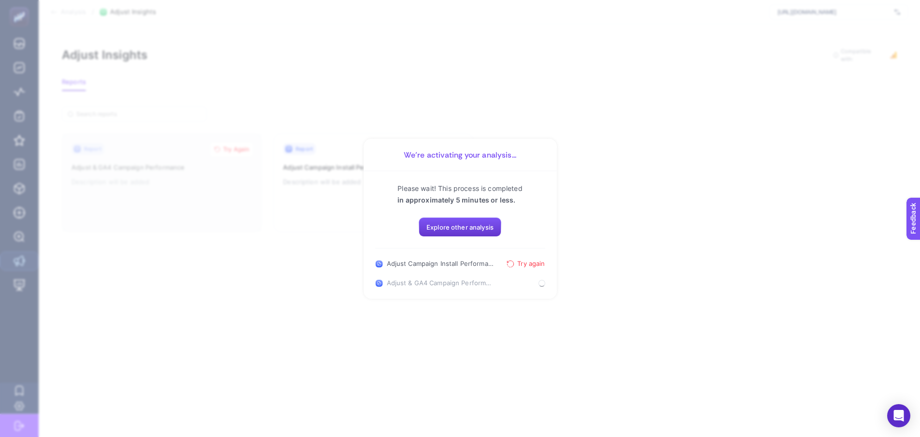
click at [491, 235] on button "Explore other analysis" at bounding box center [460, 226] width 83 height 19
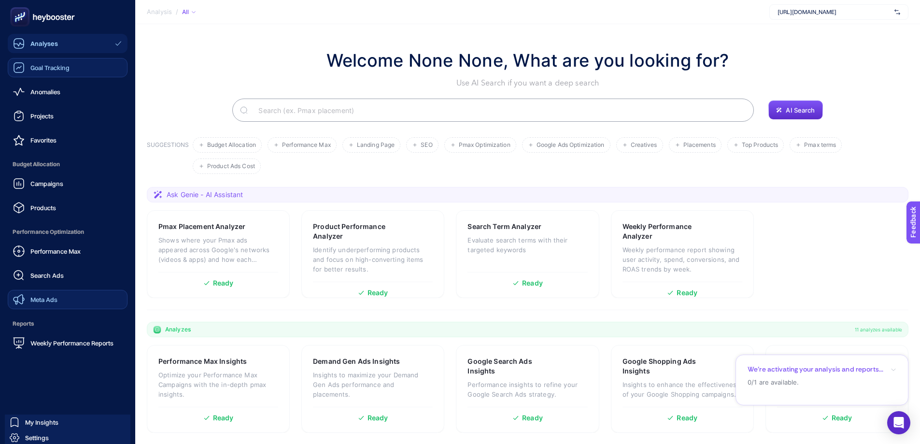
click at [69, 69] on span "Goal Tracking" at bounding box center [49, 68] width 39 height 8
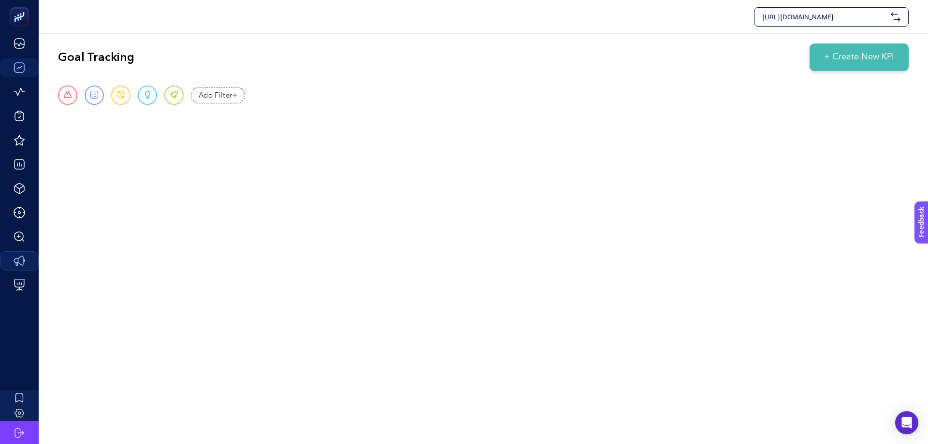
click at [709, 194] on div "https://www.weba.be Goal Tracking + Create New KPI Urgent Report Warning Opport…" at bounding box center [464, 222] width 928 height 444
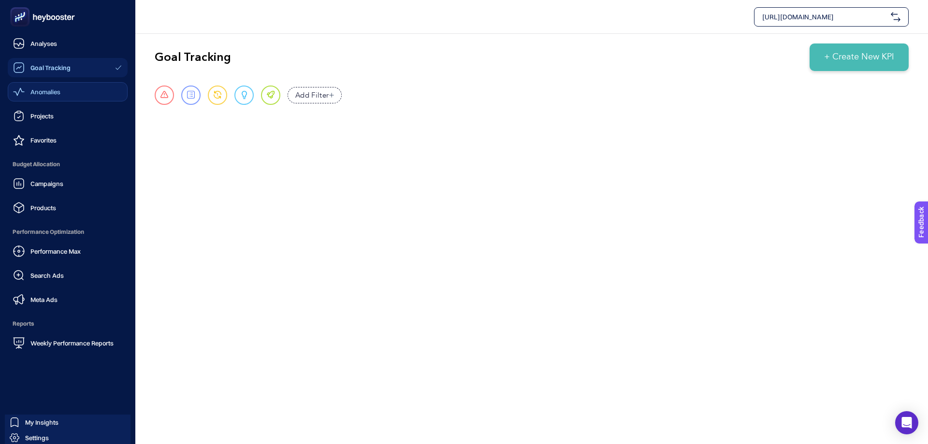
click at [15, 89] on icon at bounding box center [19, 92] width 12 height 12
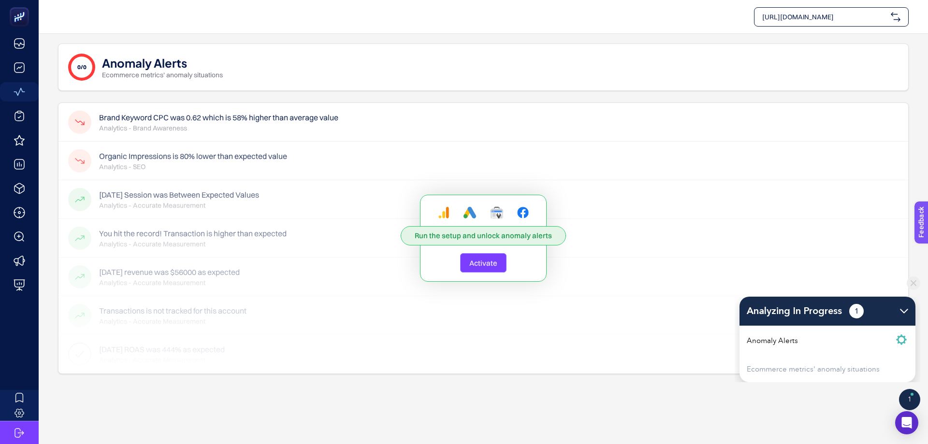
click at [479, 263] on span "Activate" at bounding box center [483, 262] width 28 height 9
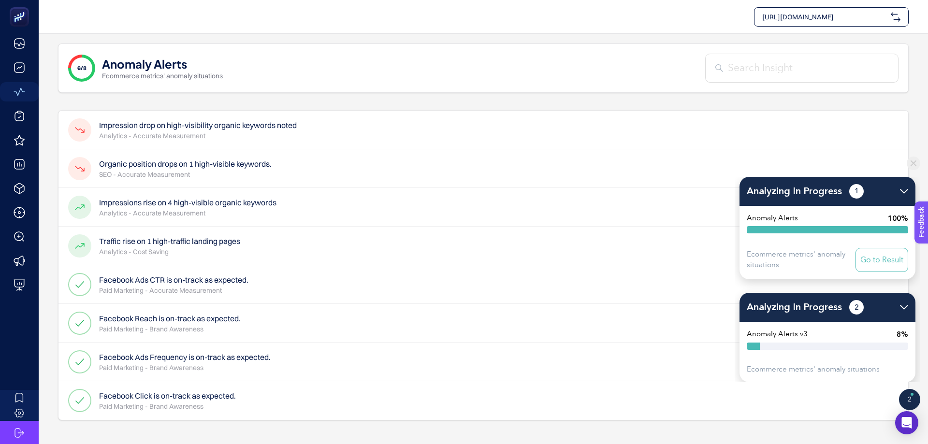
click at [150, 123] on h4 "Impression drop on high-visibility organic keywords noted" at bounding box center [198, 125] width 198 height 12
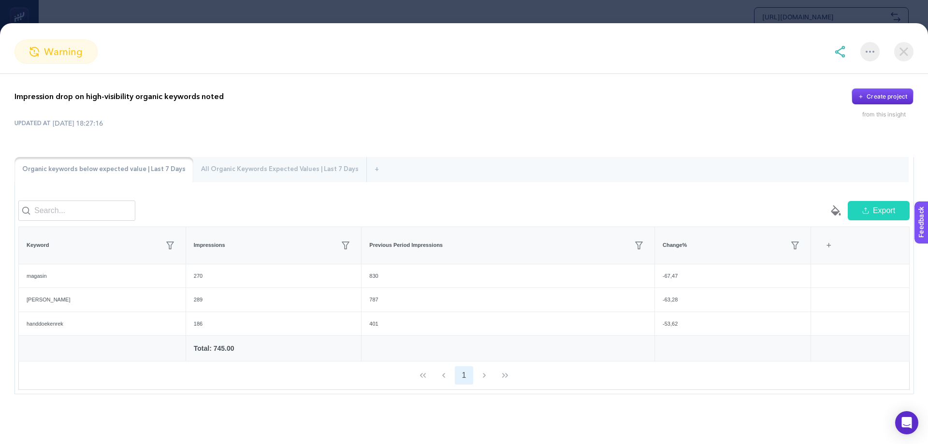
click at [243, 170] on div "All Organic Keywords Expected Values | Last 7 Days" at bounding box center [279, 169] width 173 height 25
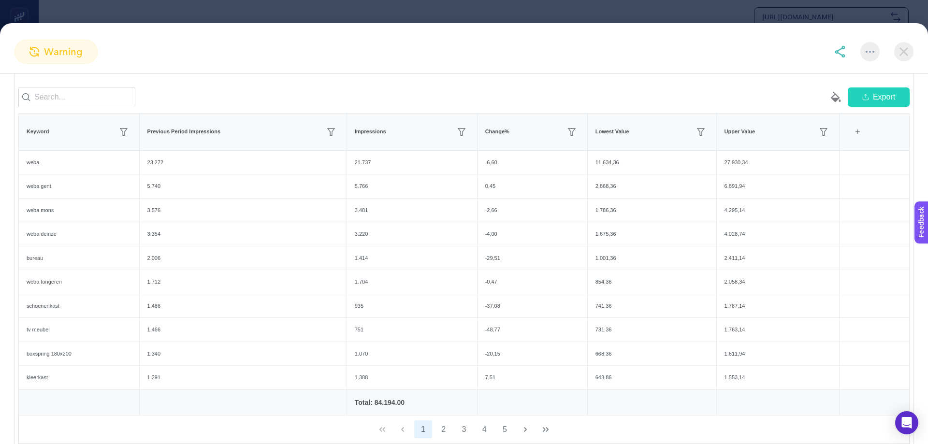
scroll to position [97, 0]
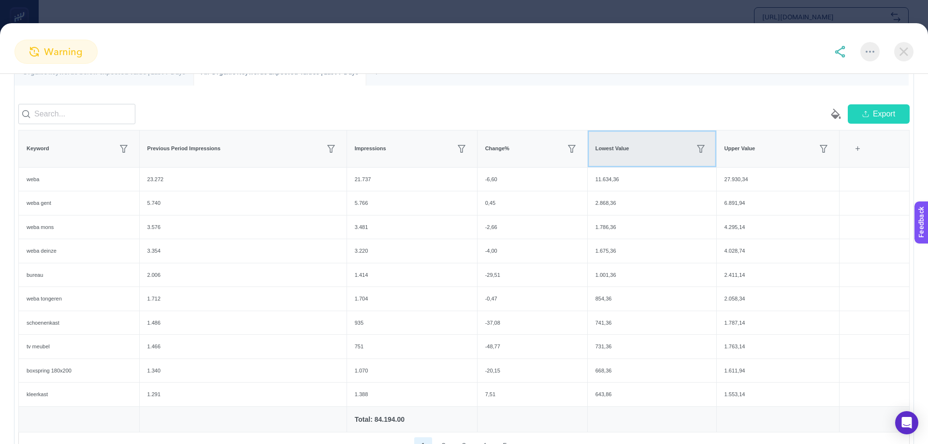
click at [629, 151] on div "Lowest Value" at bounding box center [651, 148] width 113 height 15
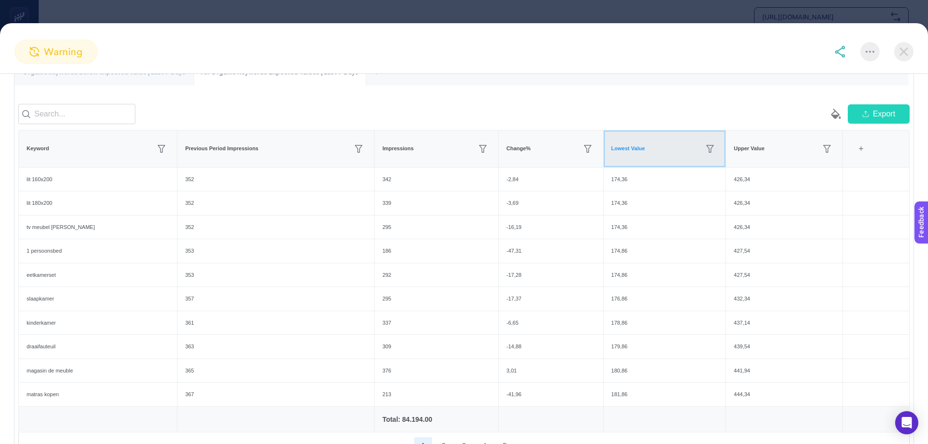
click at [629, 151] on div "Lowest Value" at bounding box center [664, 148] width 107 height 15
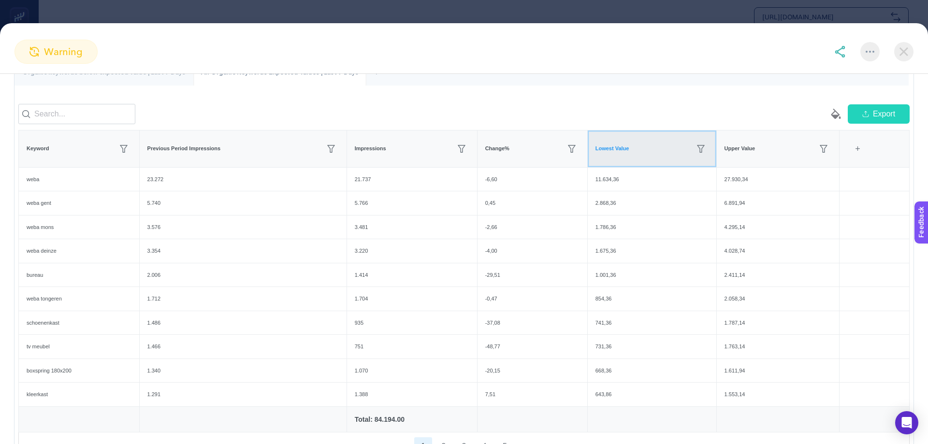
click at [629, 151] on div "Lowest Value" at bounding box center [651, 148] width 113 height 15
click at [625, 155] on div "Lowest Value" at bounding box center [651, 148] width 113 height 15
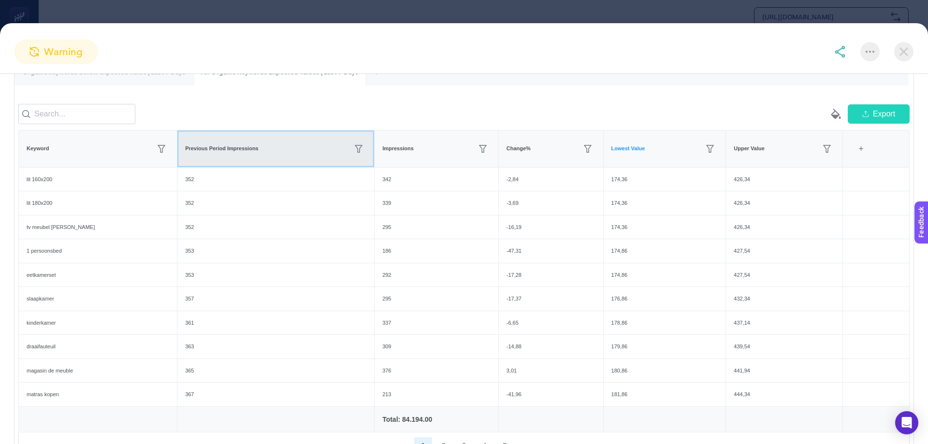
click at [223, 157] on div "Previous Period Impressions" at bounding box center [275, 148] width 181 height 15
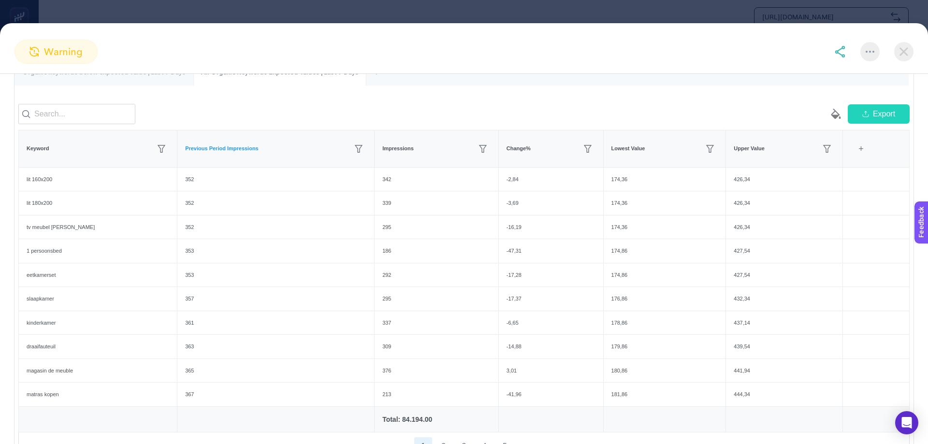
click at [903, 51] on img at bounding box center [903, 51] width 19 height 19
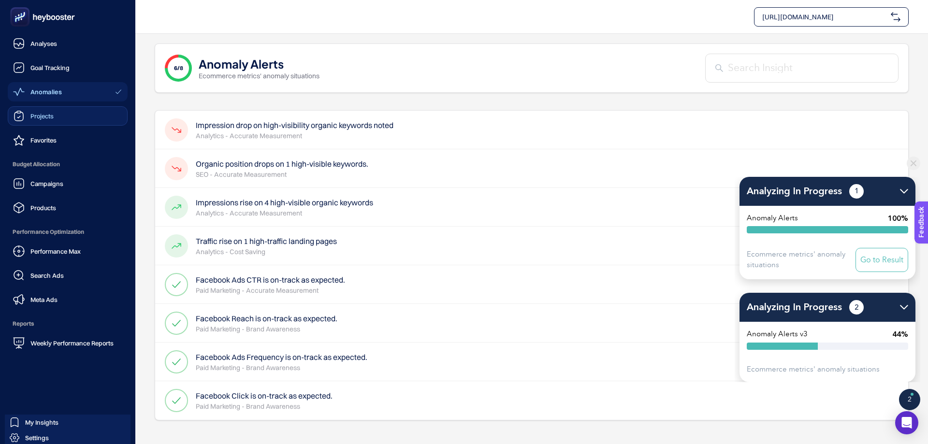
click at [31, 115] on span "Projects" at bounding box center [41, 116] width 23 height 8
